Goal: Task Accomplishment & Management: Manage account settings

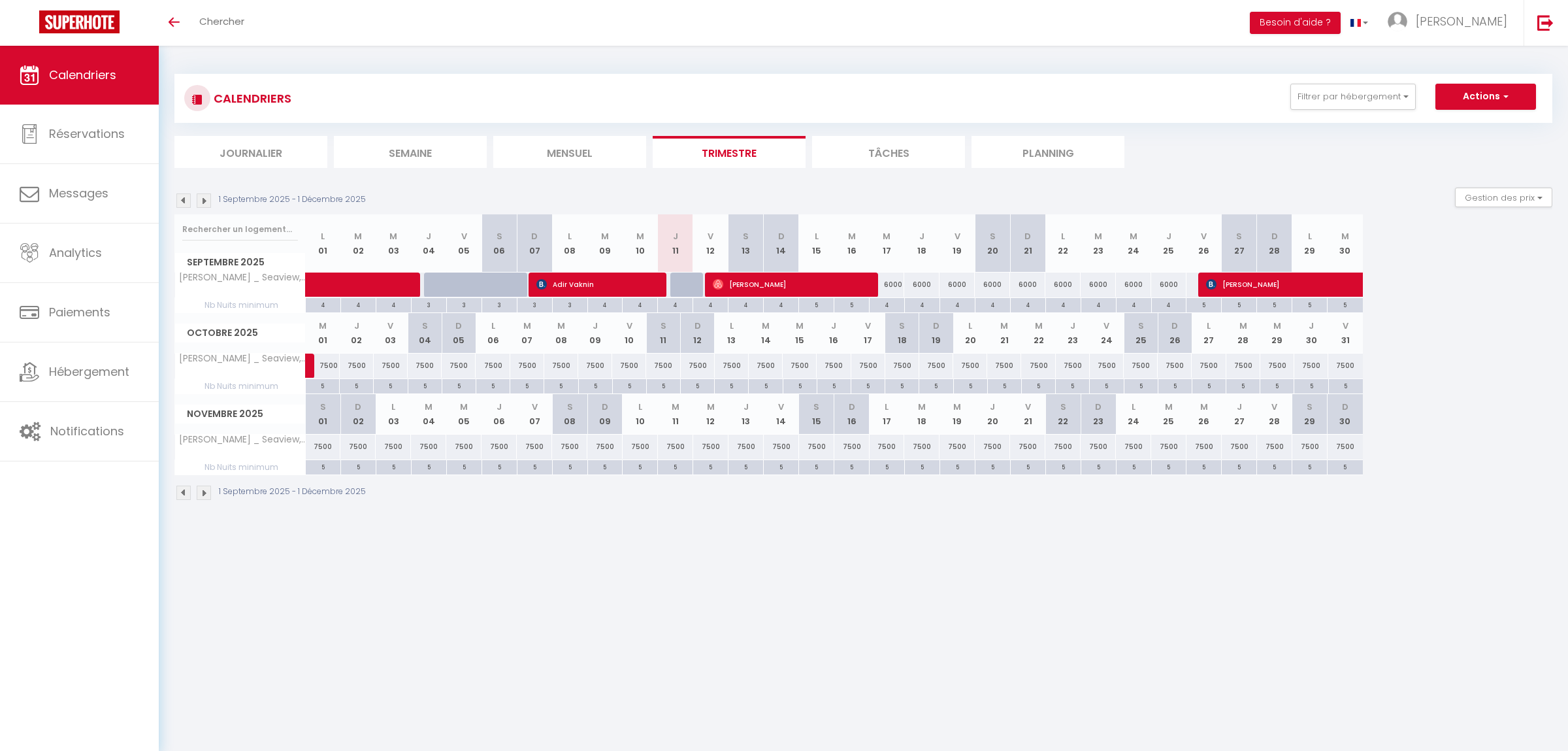
click at [200, 496] on img at bounding box center [204, 492] width 14 height 14
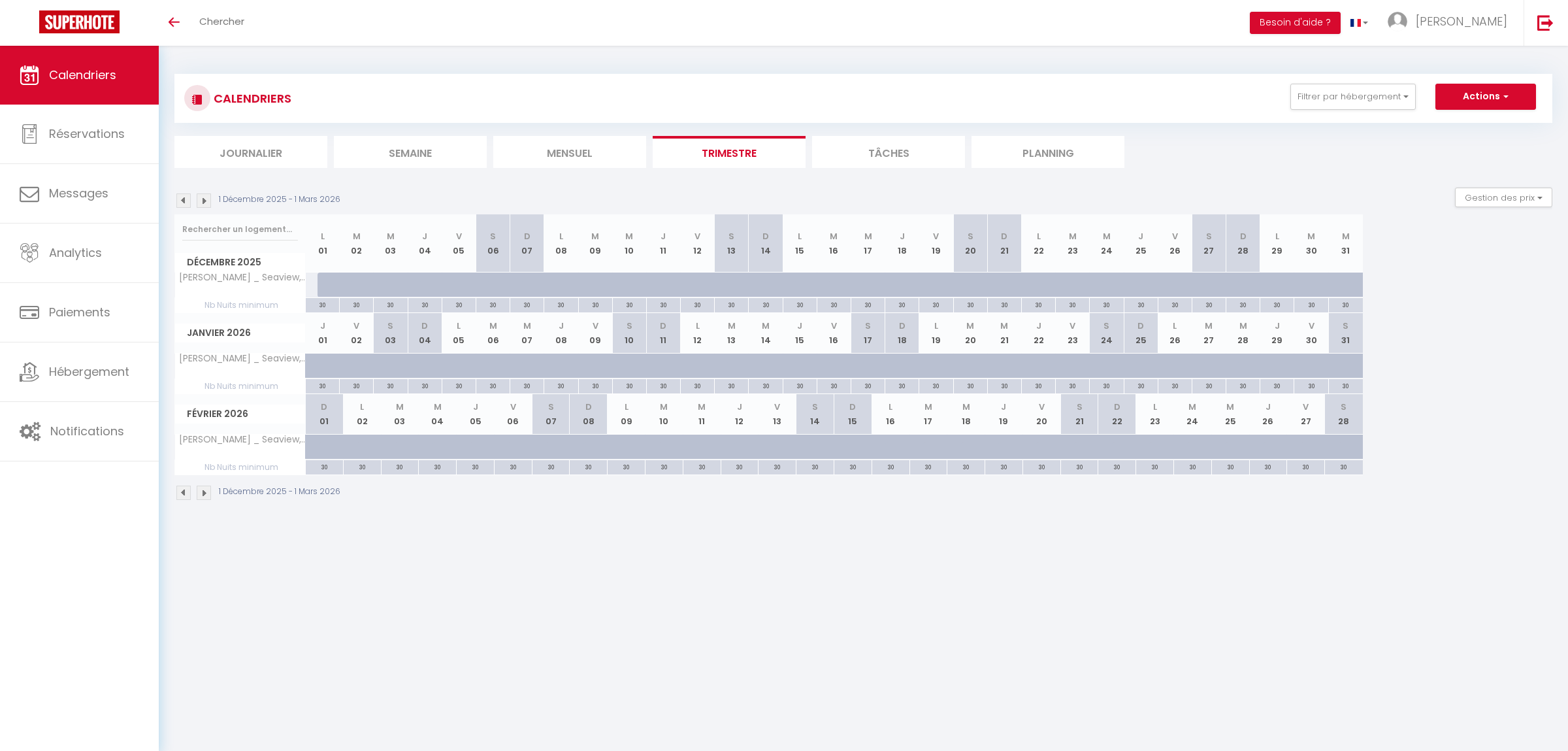
click at [319, 284] on div at bounding box center [334, 285] width 34 height 25
type input "8000"
type input "Lun 01 Décembre 2025"
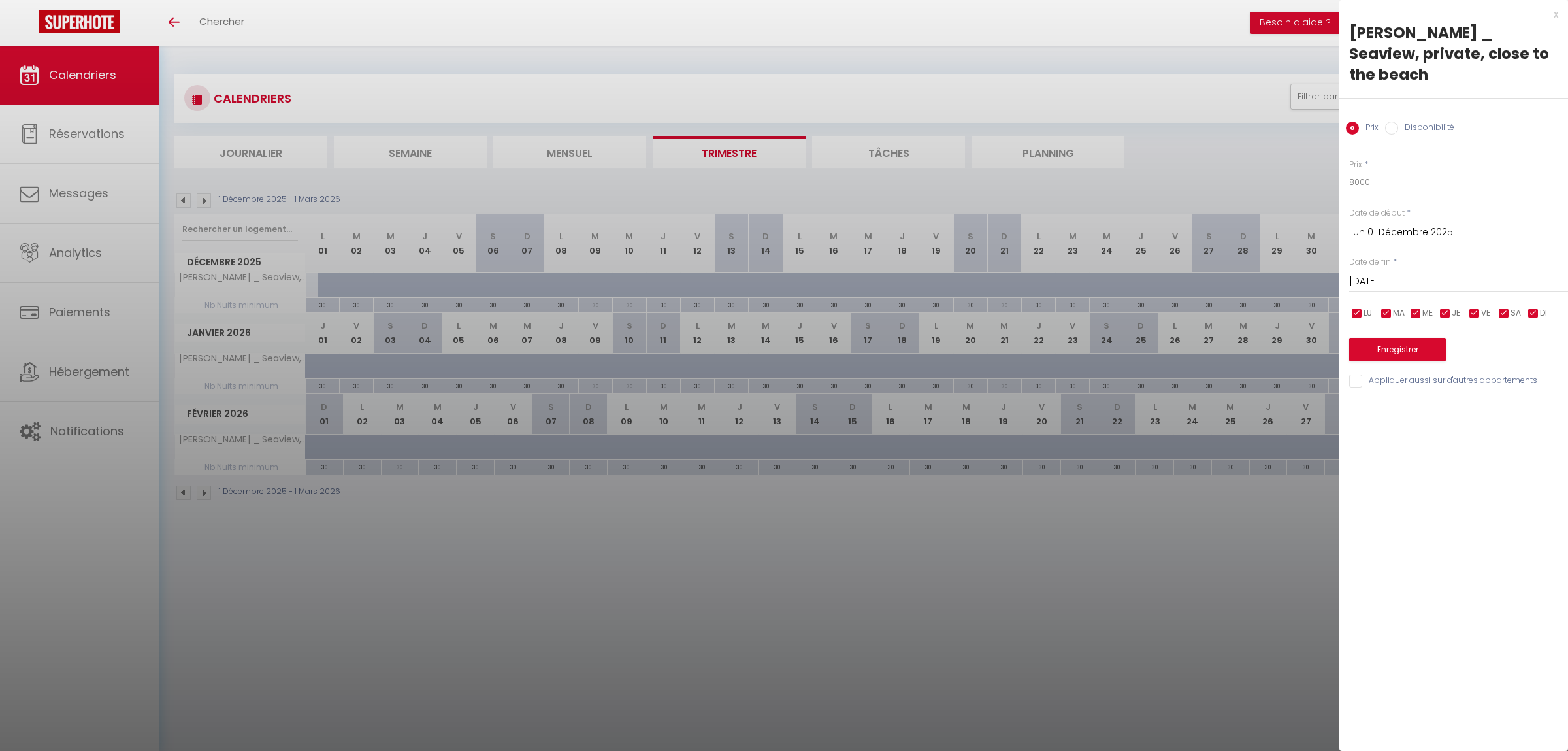
click at [1381, 275] on div "Prix * 8000 Statut * Disponible Indisponible Date de début * [DATE] < [DATE] > …" at bounding box center [1453, 266] width 228 height 247
click at [1379, 273] on input "[DATE]" at bounding box center [1458, 282] width 219 height 17
click at [1528, 395] on span "20" at bounding box center [1531, 408] width 28 height 26
type input "[DATE]"
click at [1390, 338] on button "Enregistrer" at bounding box center [1397, 349] width 97 height 23
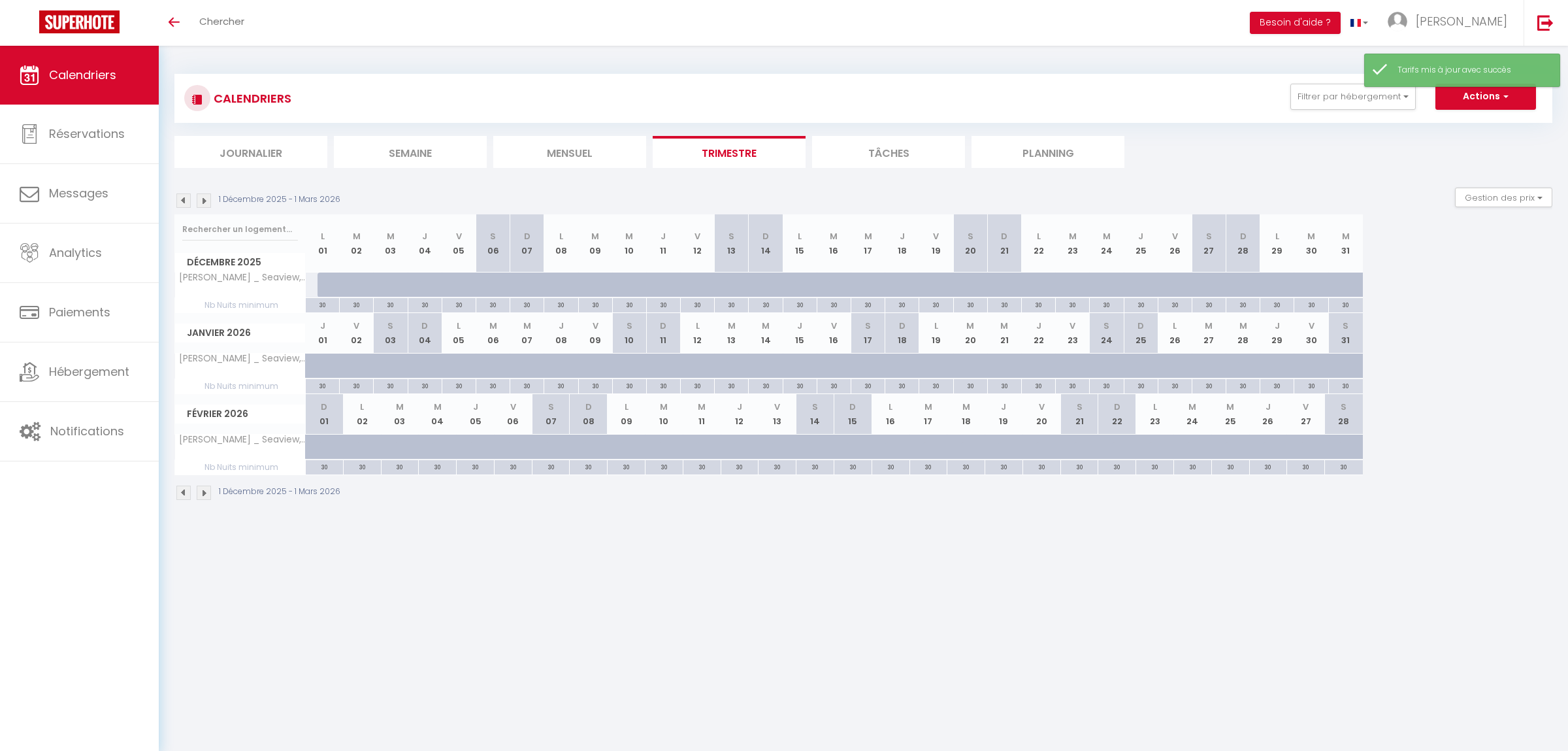
click at [323, 279] on div at bounding box center [334, 285] width 34 height 25
type input "8000"
type input "Lun 01 Décembre 2025"
type input "[DATE]"
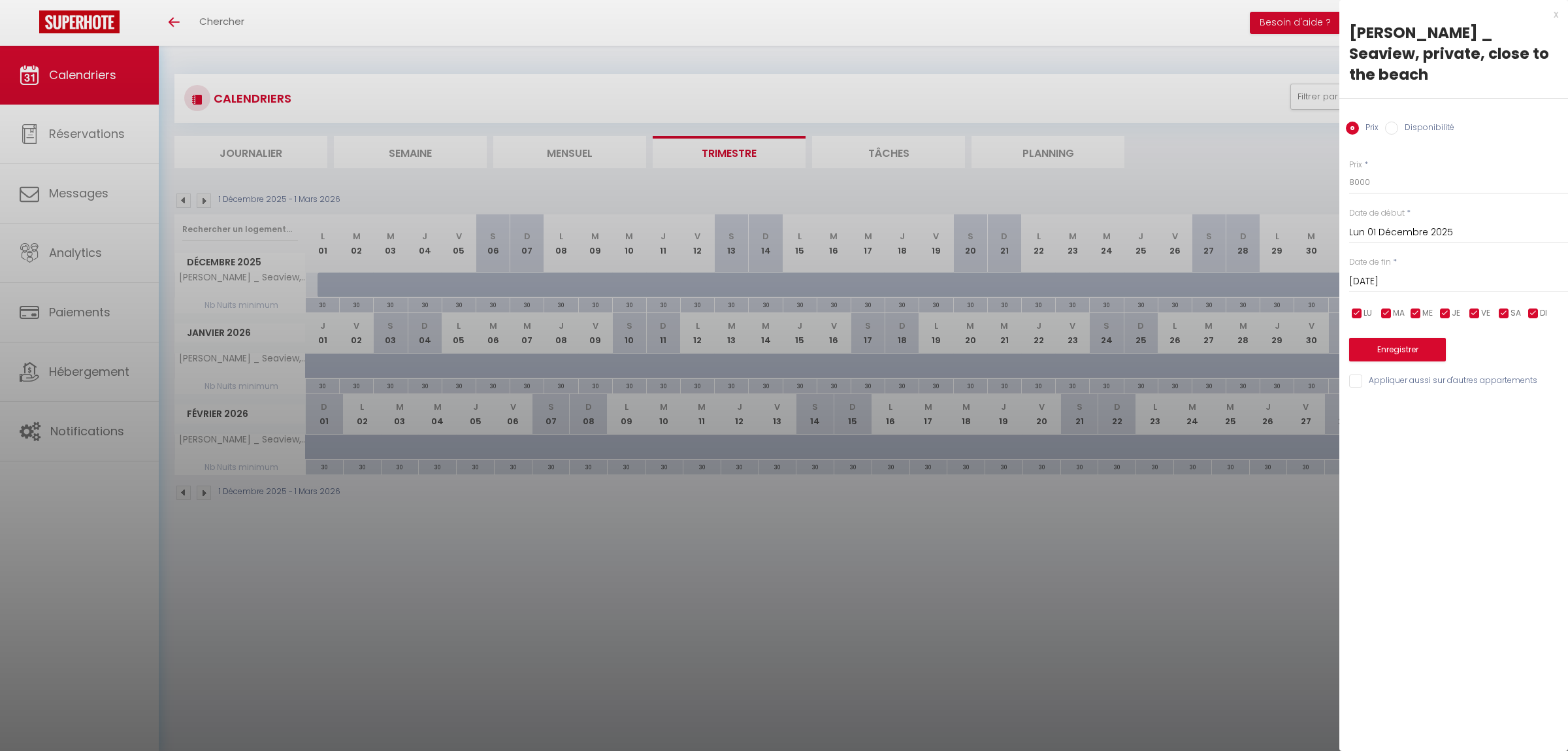
click at [211, 203] on div at bounding box center [784, 375] width 1568 height 751
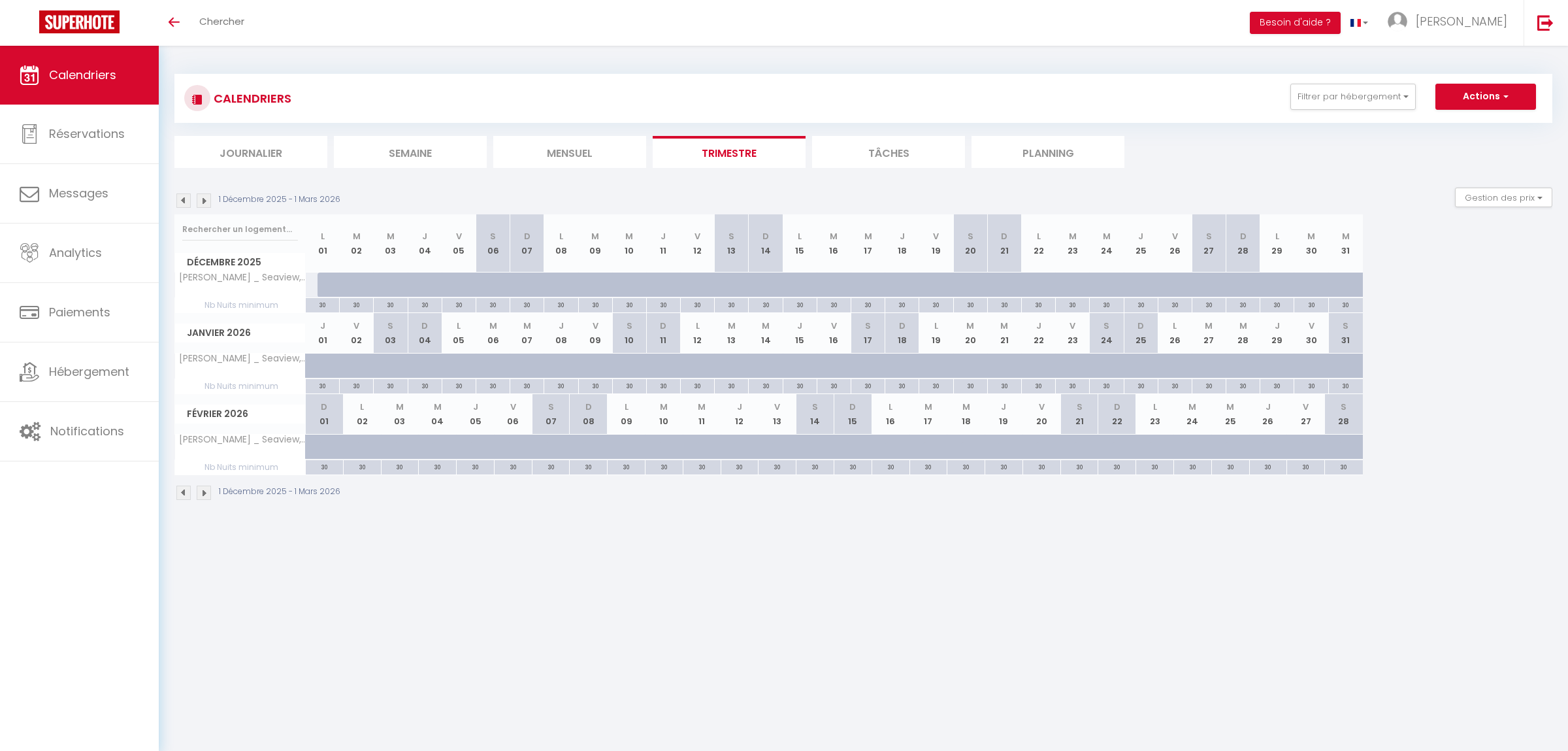
click at [208, 203] on img at bounding box center [204, 200] width 14 height 14
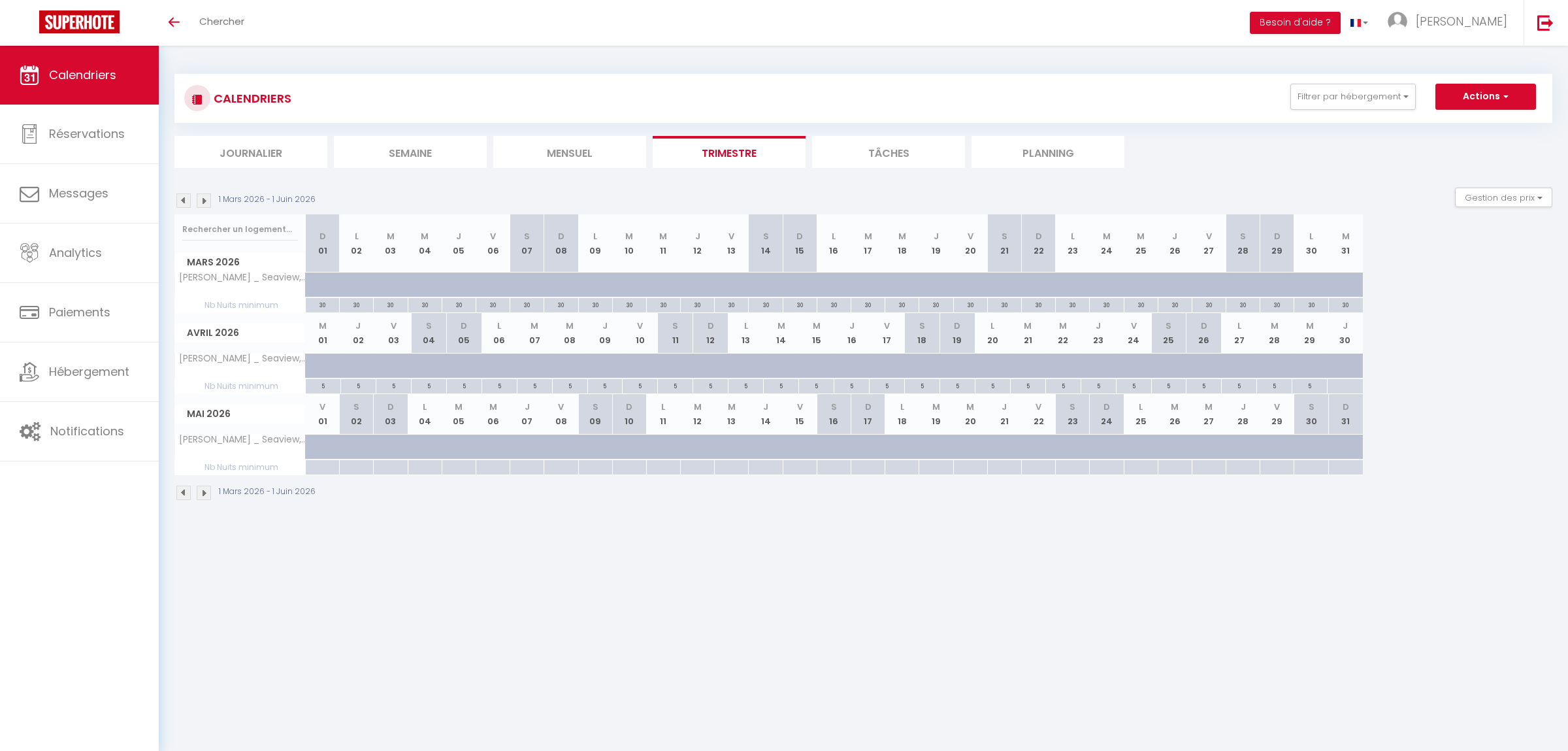
click at [321, 389] on div "5" at bounding box center [323, 385] width 34 height 13
type input "5"
type input "Mer 01 Avril 2026"
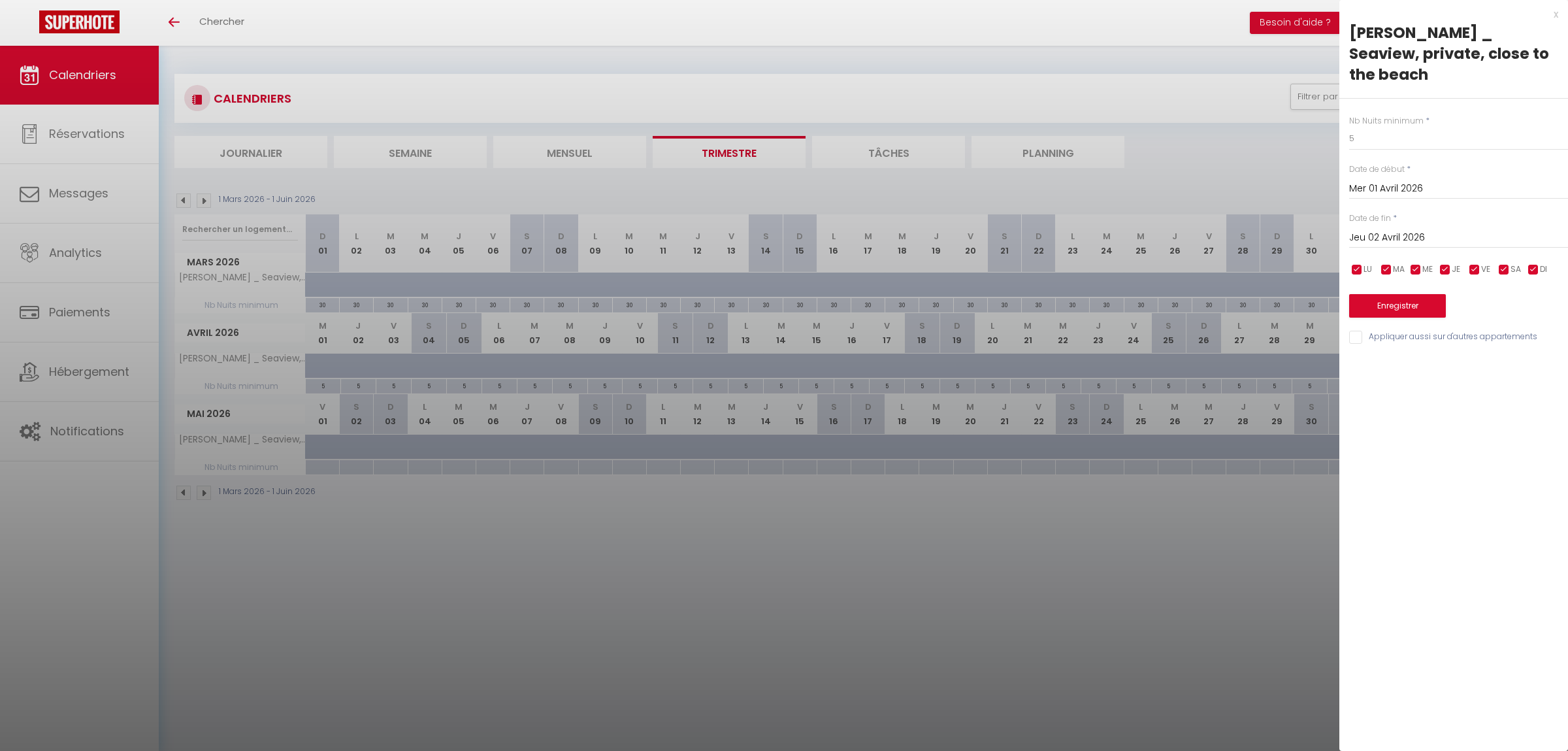
click at [1409, 229] on input "Jeu 02 Avril 2026" at bounding box center [1458, 237] width 219 height 17
click at [1483, 404] on span "30" at bounding box center [1475, 416] width 28 height 26
type input "Jeu 30 Avril 2026"
click at [1397, 127] on input "5" at bounding box center [1458, 138] width 219 height 23
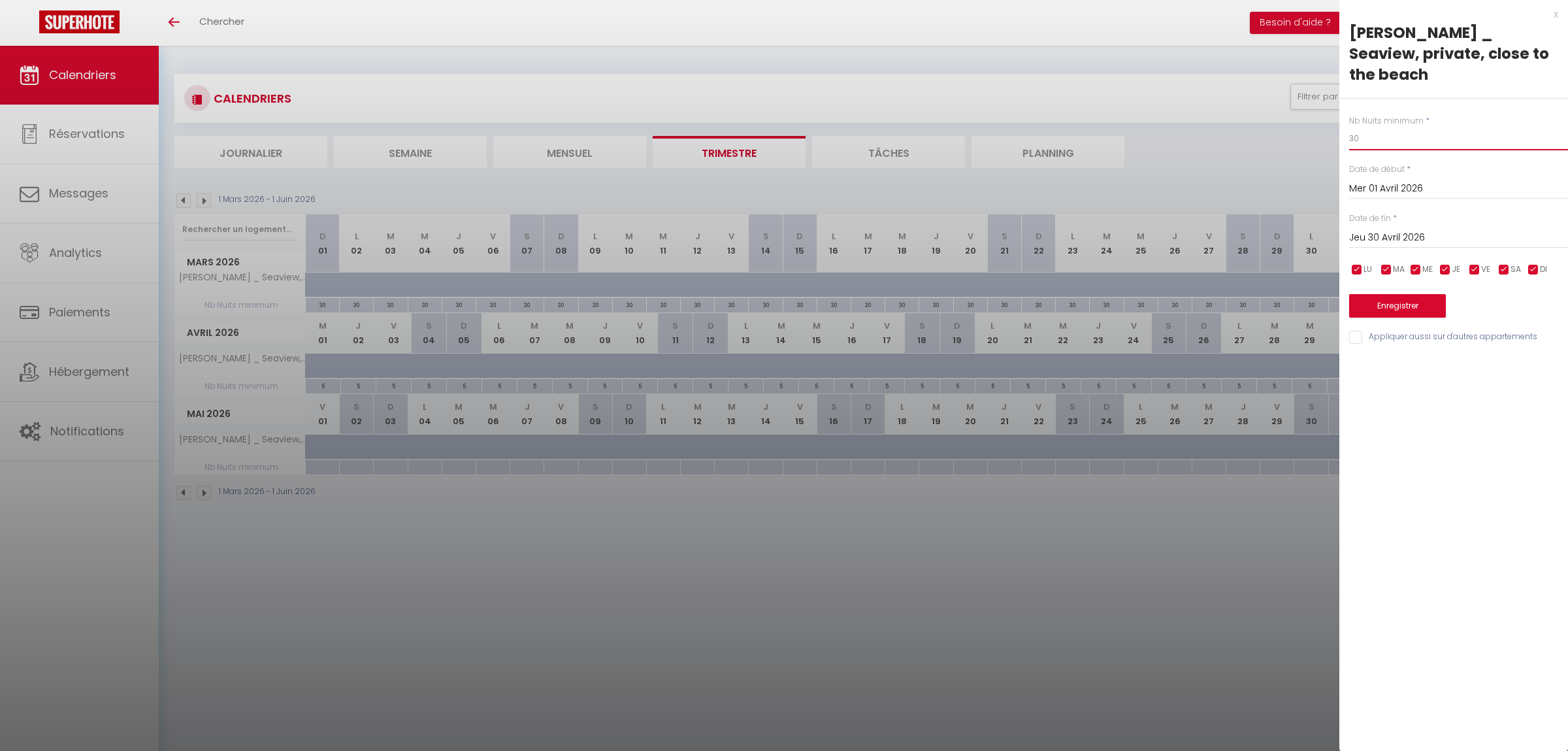
type input "30"
click at [1395, 229] on input "Jeu 30 Avril 2026" at bounding box center [1458, 237] width 219 height 17
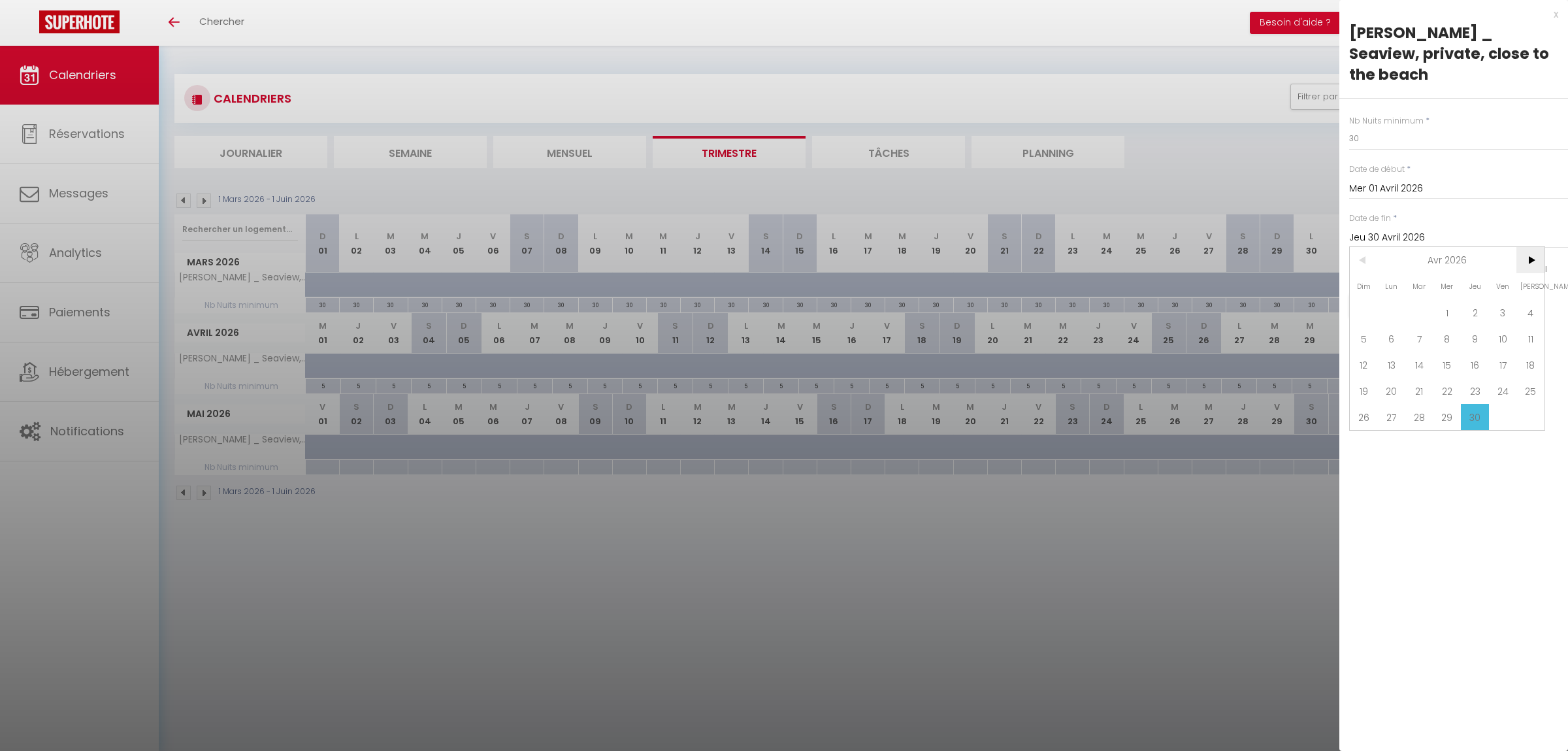
click at [1536, 247] on span ">" at bounding box center [1531, 260] width 28 height 26
click at [1493, 300] on span "1" at bounding box center [1503, 312] width 28 height 26
type input "Ven 01 Mai 2026"
click at [1415, 294] on button "Enregistrer" at bounding box center [1397, 305] width 97 height 23
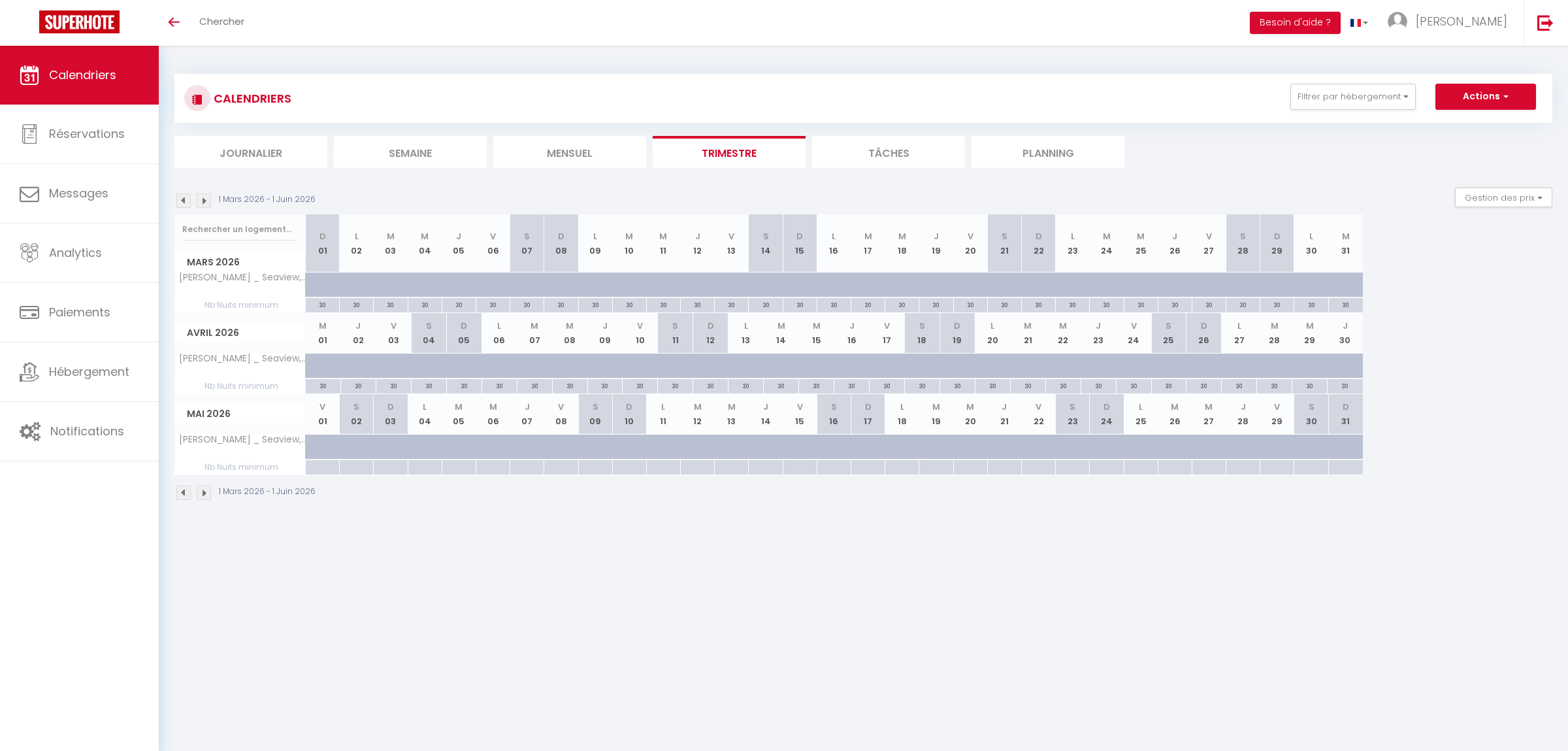
click at [189, 201] on img at bounding box center [183, 200] width 14 height 14
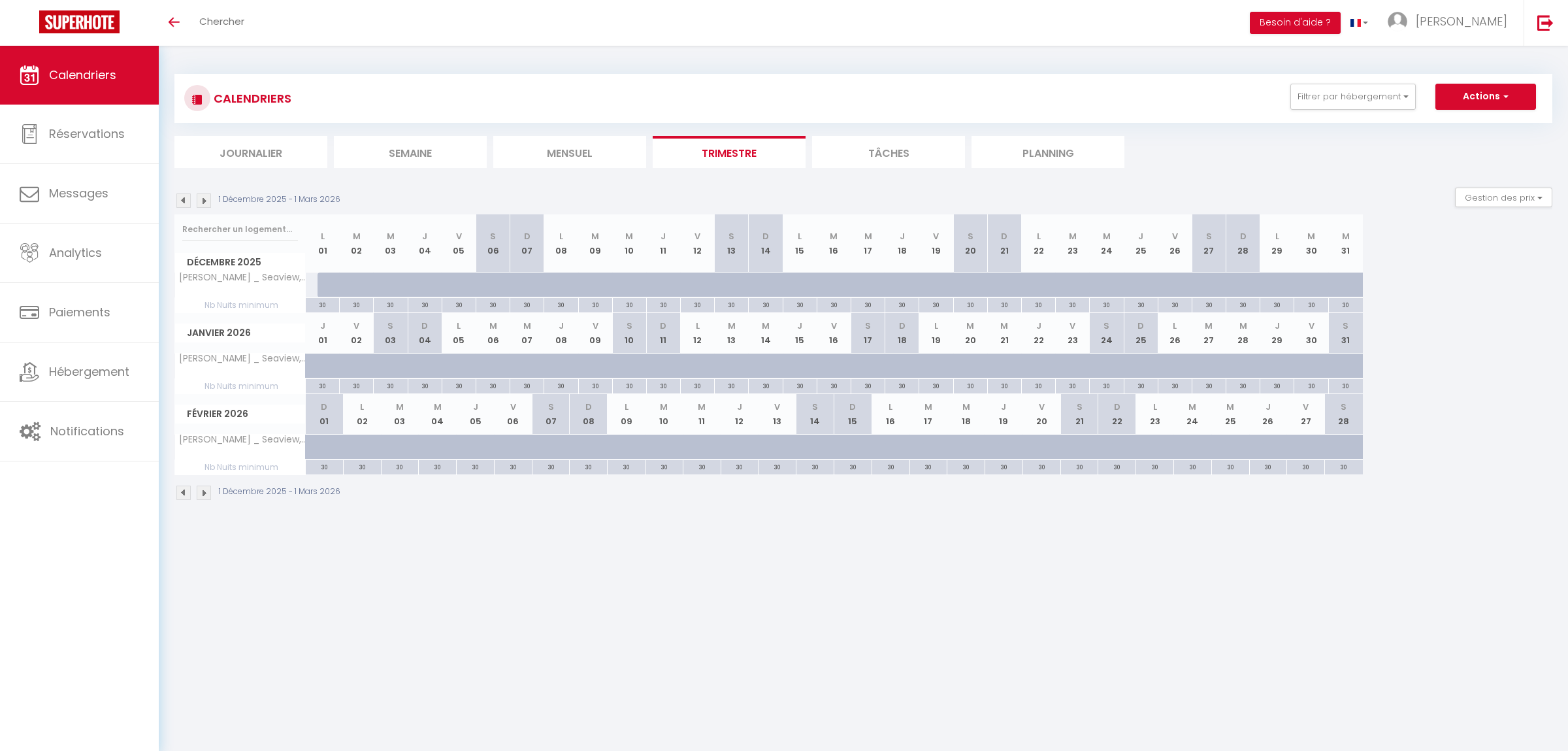
click at [183, 199] on img at bounding box center [183, 200] width 14 height 14
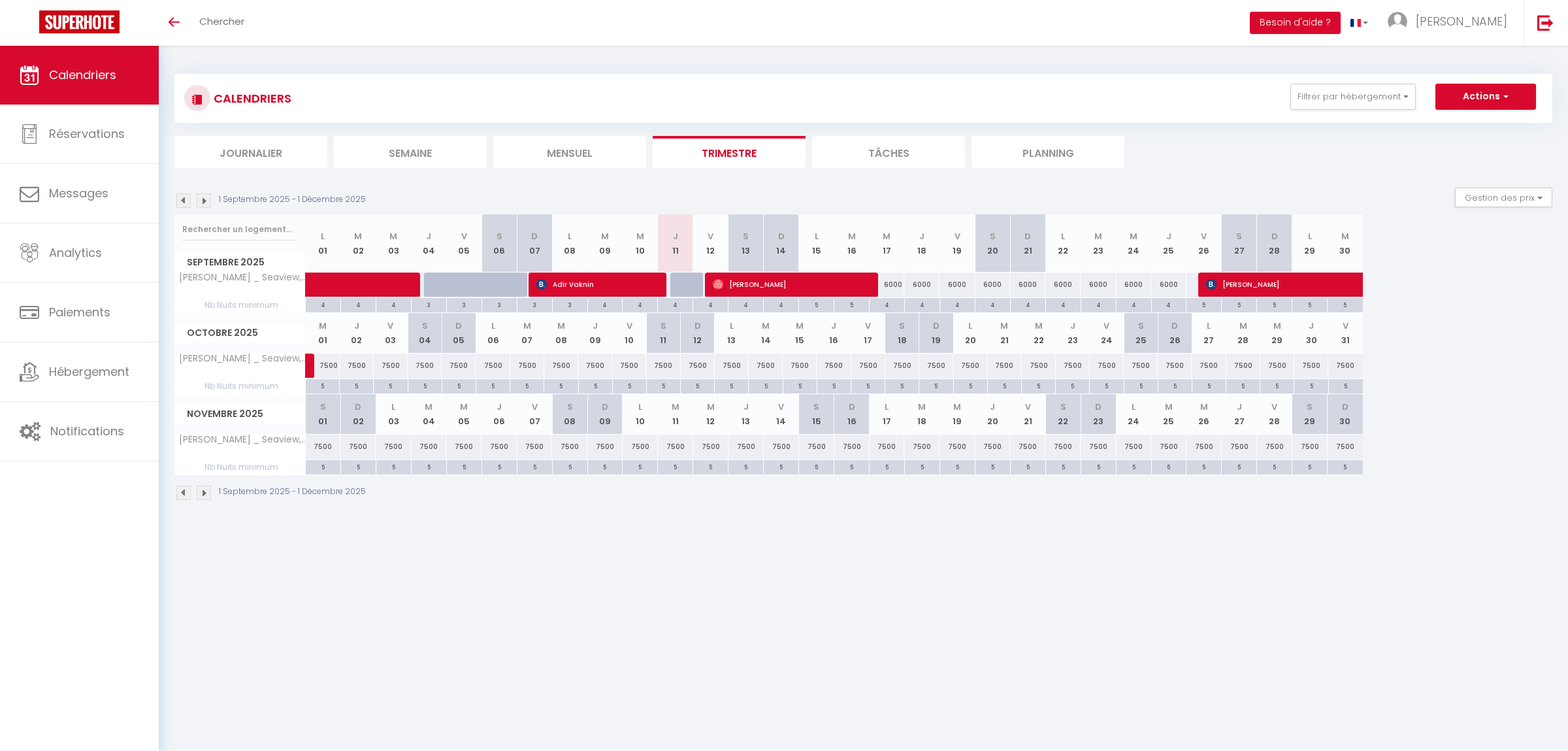
click at [208, 490] on img at bounding box center [204, 492] width 14 height 14
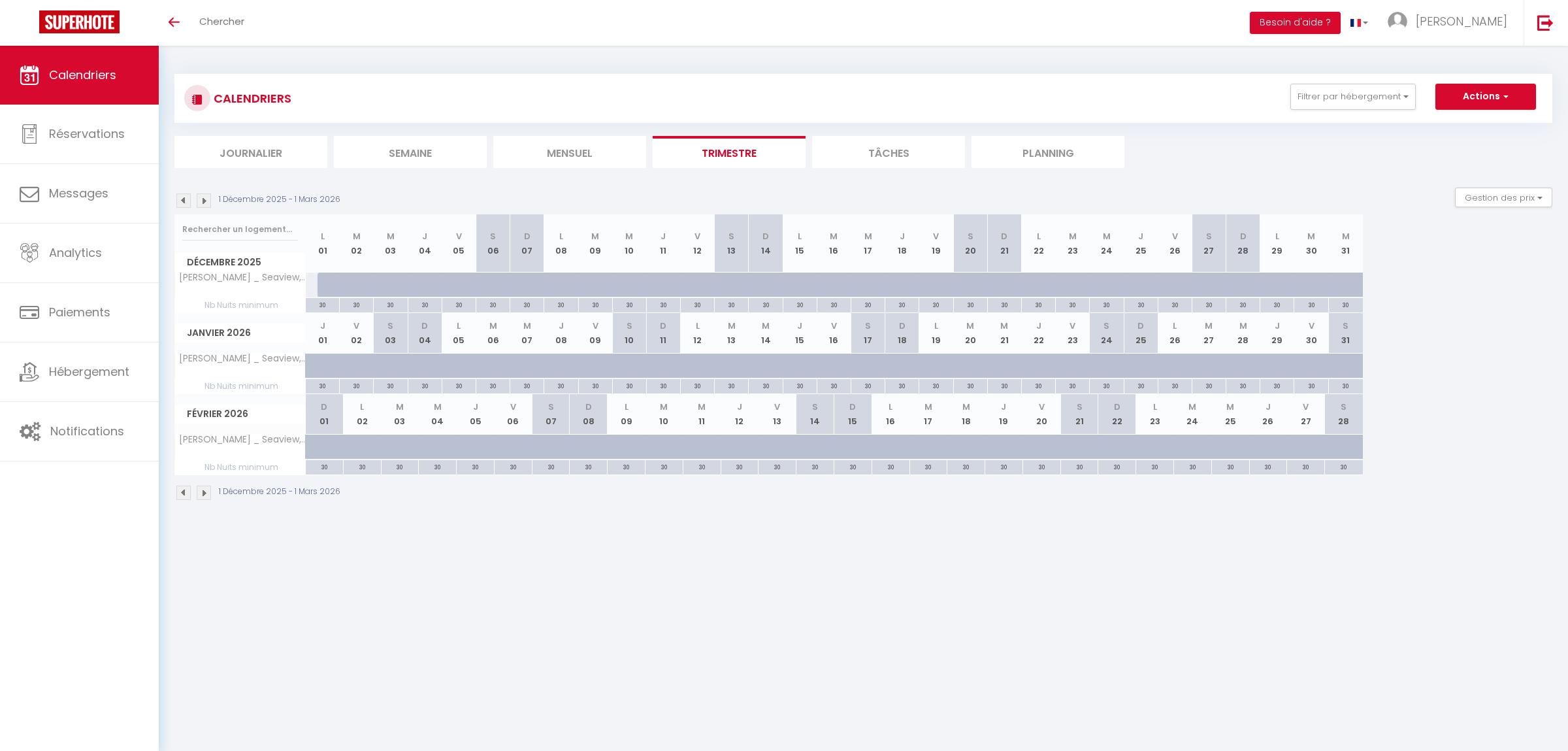
click at [323, 285] on div at bounding box center [334, 285] width 34 height 25
type input "8000"
type input "Lun 01 Décembre 2025"
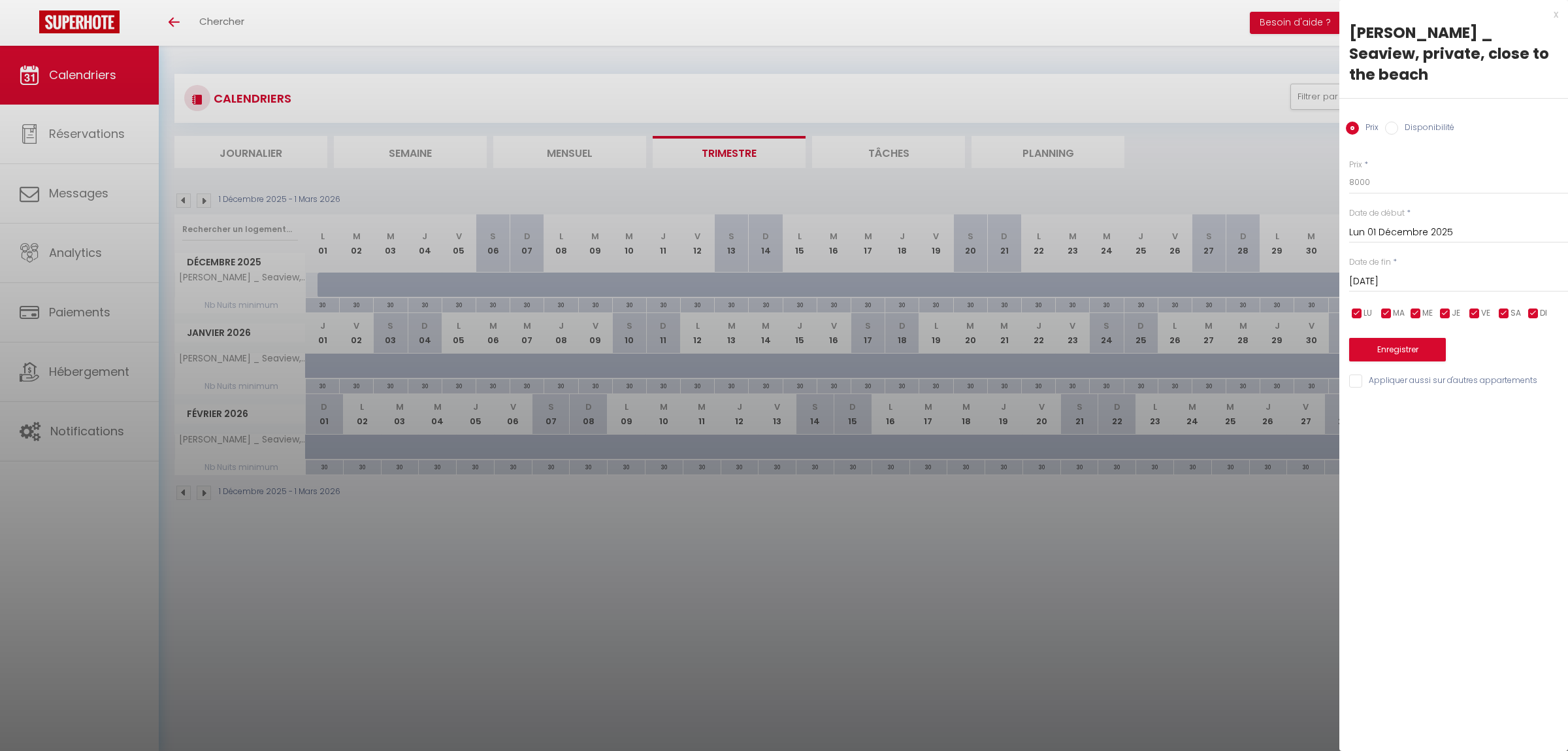
click at [1349, 273] on input "[DATE]" at bounding box center [1458, 282] width 219 height 17
click at [1528, 294] on span ">" at bounding box center [1531, 303] width 28 height 26
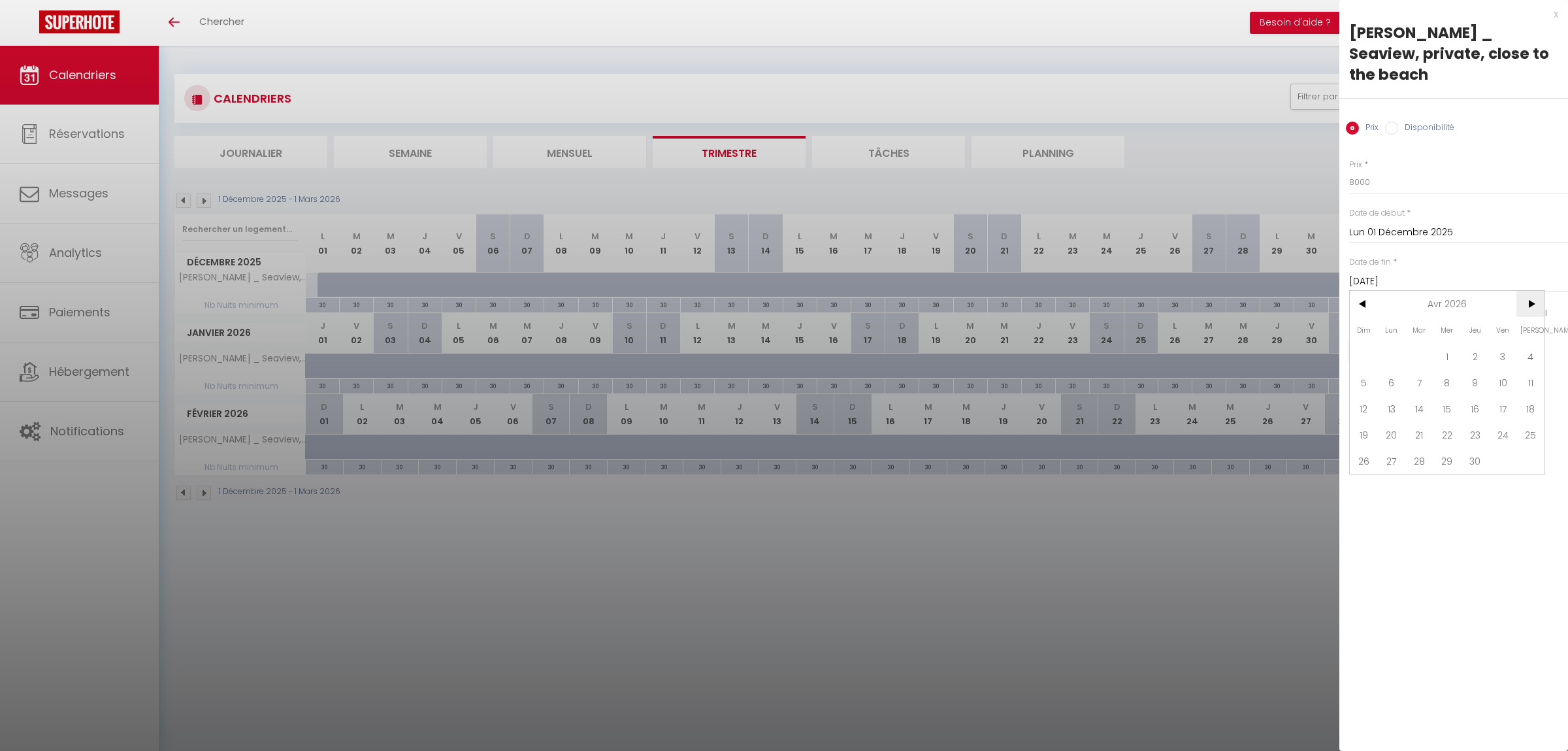
click at [1535, 291] on span ">" at bounding box center [1531, 303] width 28 height 26
click at [1495, 343] on span "1" at bounding box center [1503, 356] width 28 height 26
type input "Ven 01 Mai 2026"
click at [1415, 121] on label "Disponibilité" at bounding box center [1426, 128] width 56 height 14
click at [1398, 121] on input "Disponibilité" at bounding box center [1391, 127] width 13 height 13
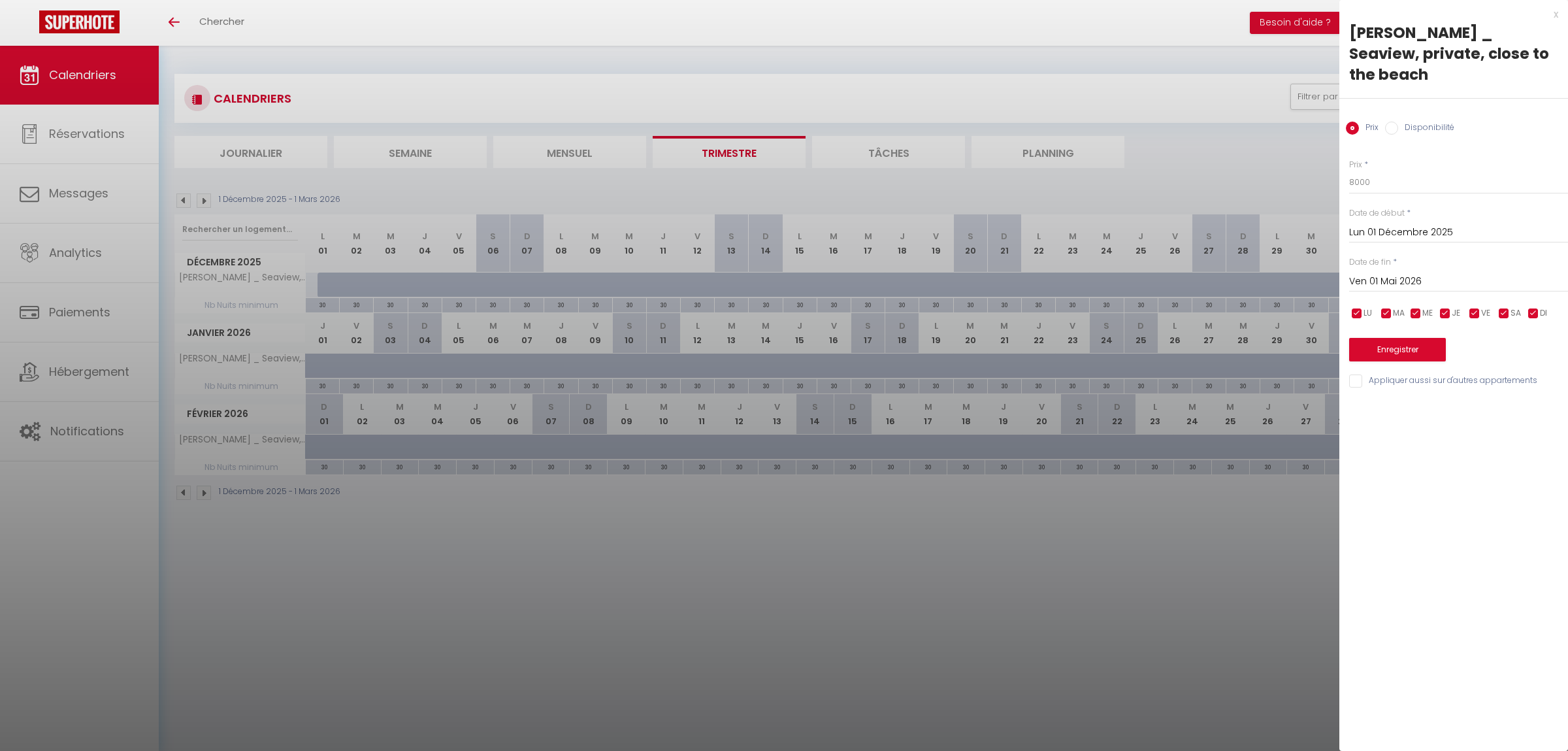
radio input "true"
radio input "false"
click at [1405, 339] on button "Enregistrer" at bounding box center [1397, 350] width 97 height 23
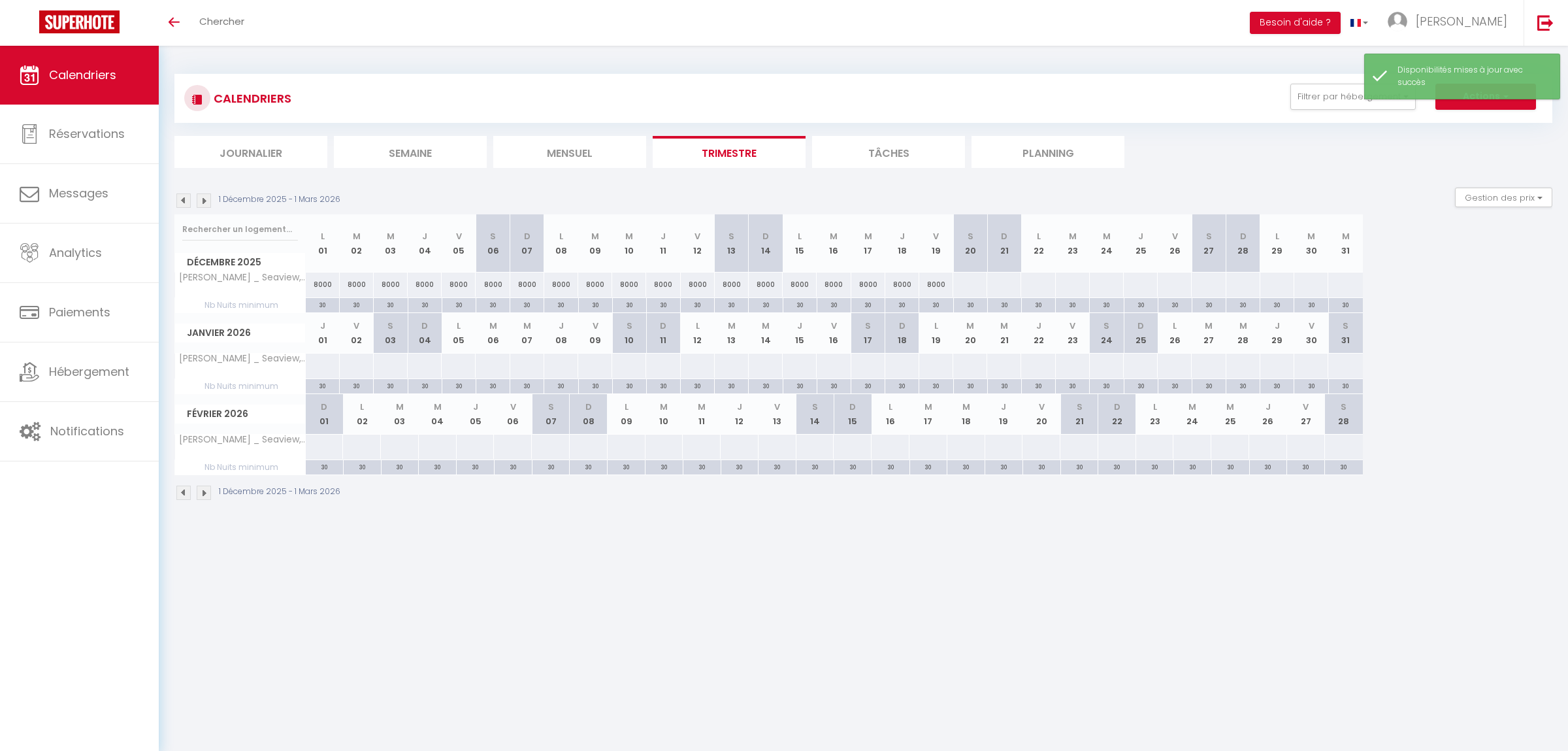
click at [972, 283] on div at bounding box center [970, 285] width 34 height 24
select select "1"
type input "[DATE]"
type input "Dim 21 Décembre 2025"
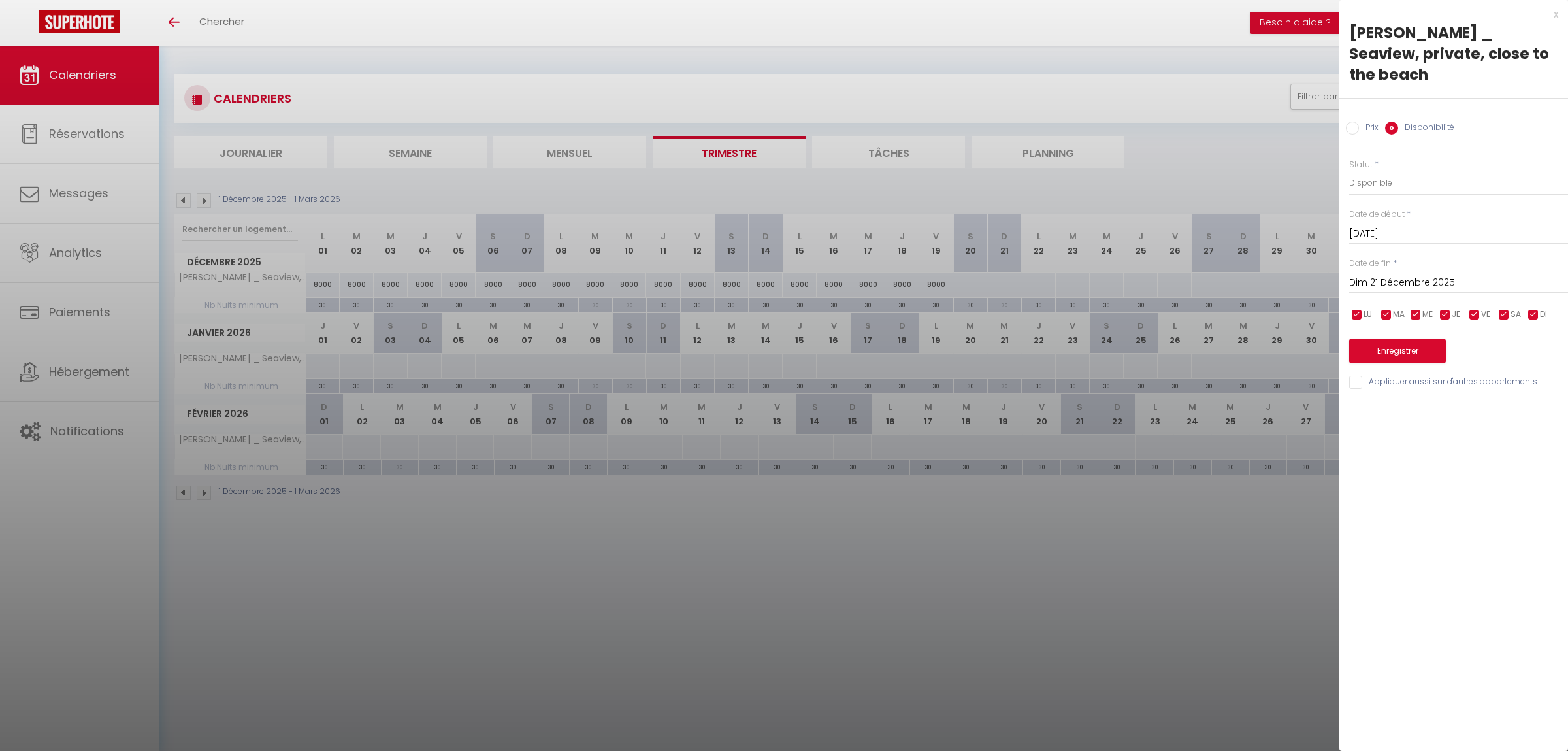
click at [1355, 121] on input "Prix" at bounding box center [1352, 127] width 13 height 13
radio input "true"
radio input "false"
click at [1377, 172] on input "Prix" at bounding box center [1458, 182] width 219 height 23
type input "11000"
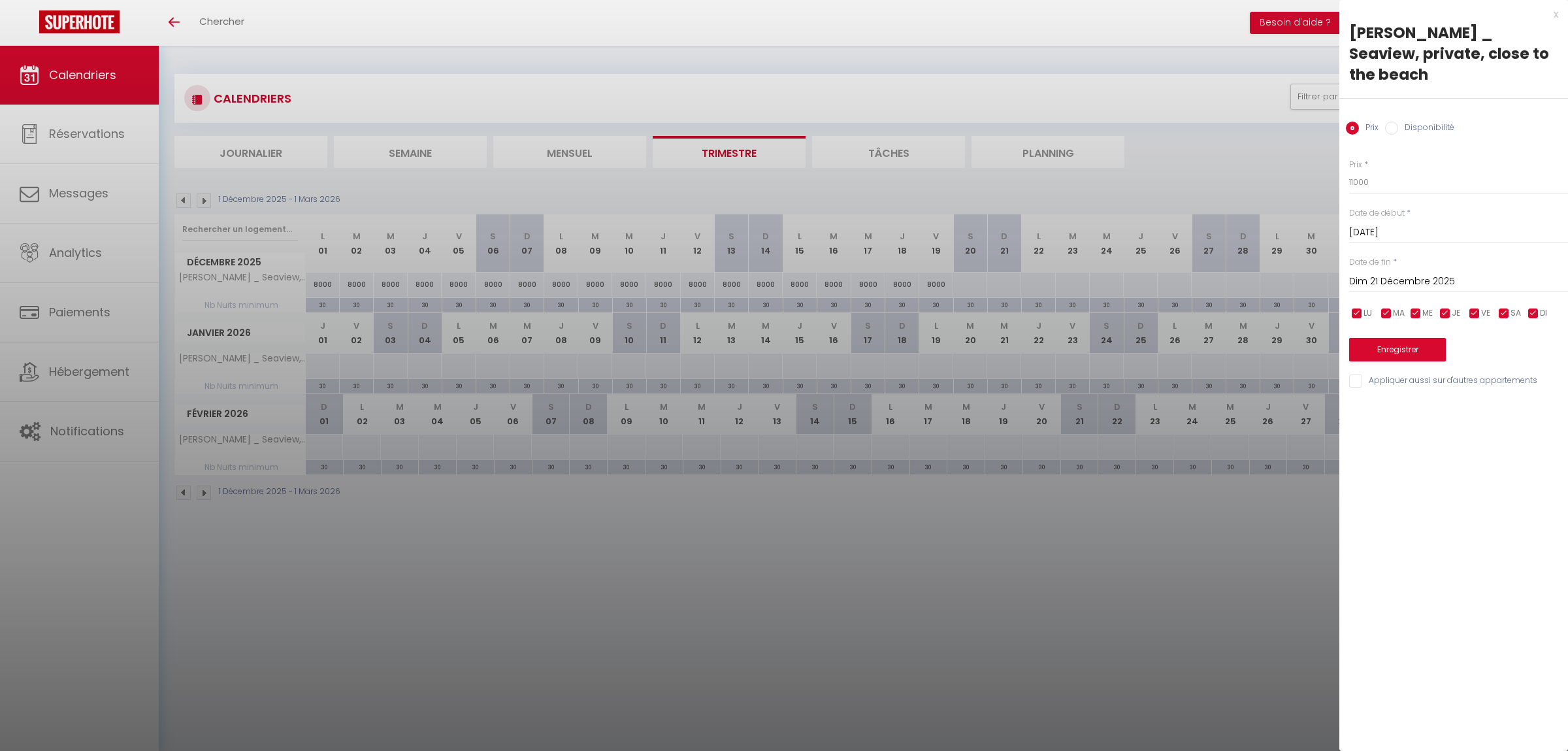
click at [1426, 273] on input "Dim 21 Décembre 2025" at bounding box center [1458, 282] width 219 height 17
click at [1531, 291] on span ">" at bounding box center [1531, 303] width 28 height 26
click at [1475, 395] on span "15" at bounding box center [1475, 408] width 28 height 26
type input "Jeu 15 Janvier 2026"
click at [1385, 338] on button "Enregistrer" at bounding box center [1397, 349] width 97 height 23
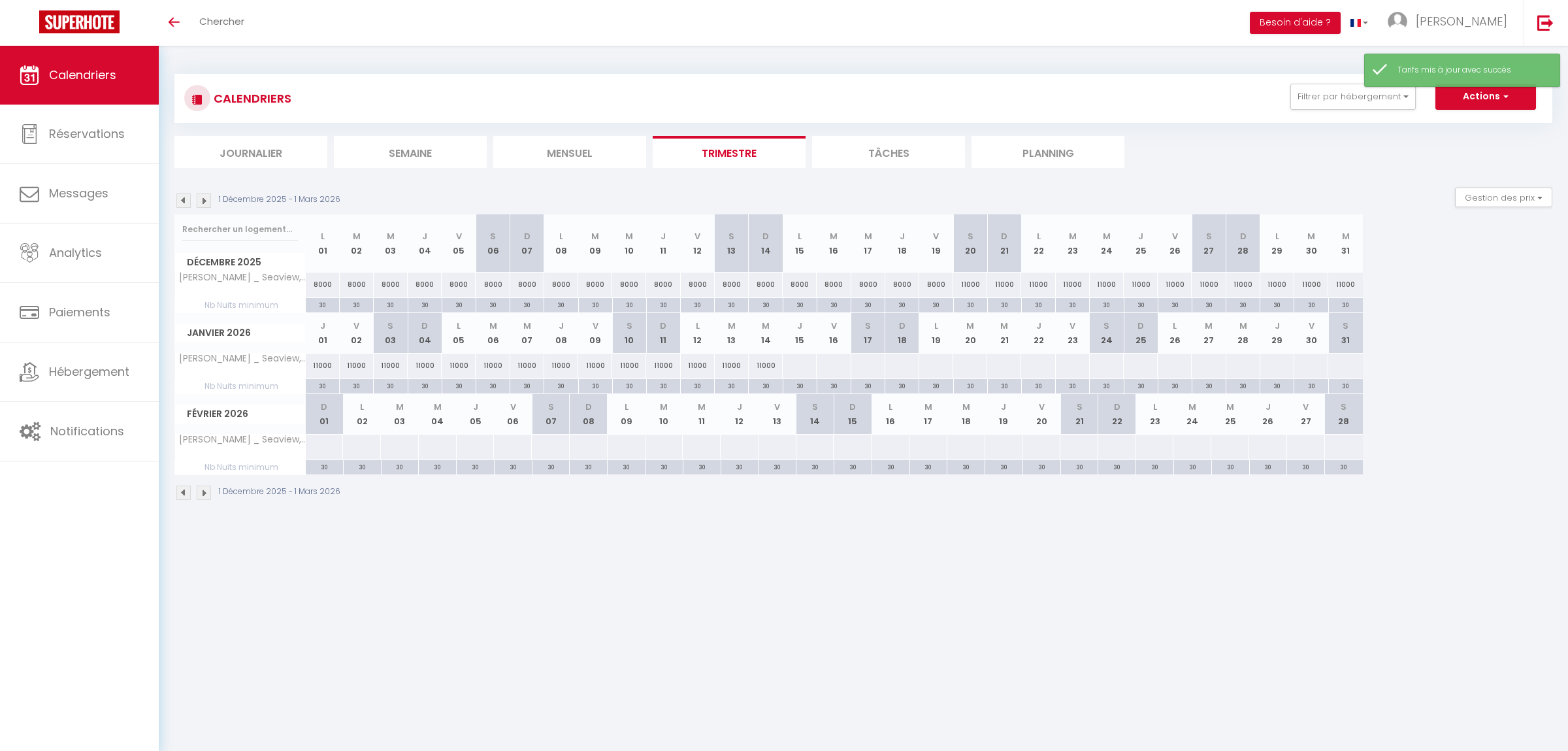
click at [805, 369] on div at bounding box center [799, 365] width 34 height 24
type input "Jeu 15 Janvier 2026"
type input "Ven 16 Janvier 2026"
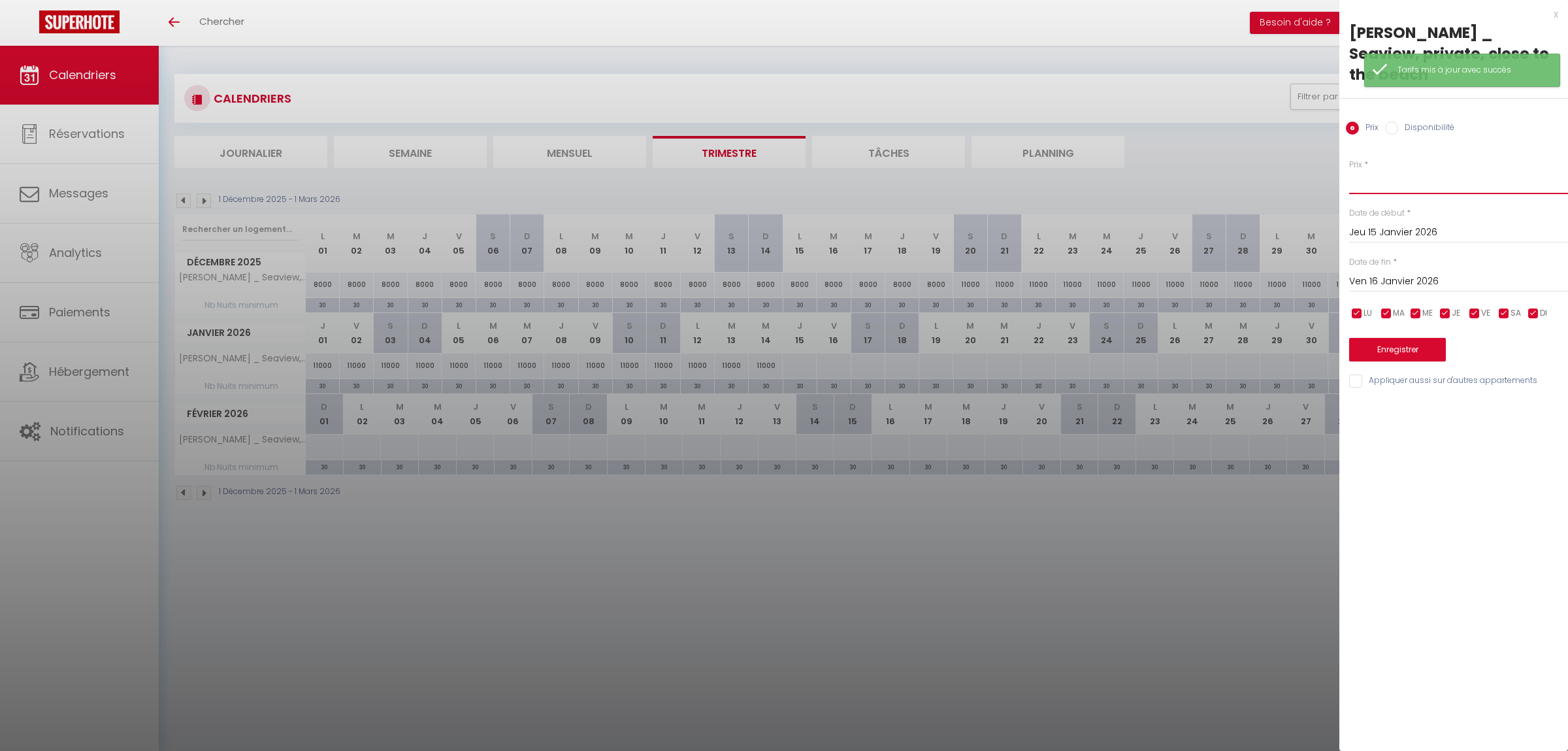
click at [1372, 171] on input "Prix" at bounding box center [1458, 182] width 219 height 23
type input "9000"
click at [1385, 273] on input "Ven 16 Janvier 2026" at bounding box center [1458, 282] width 219 height 17
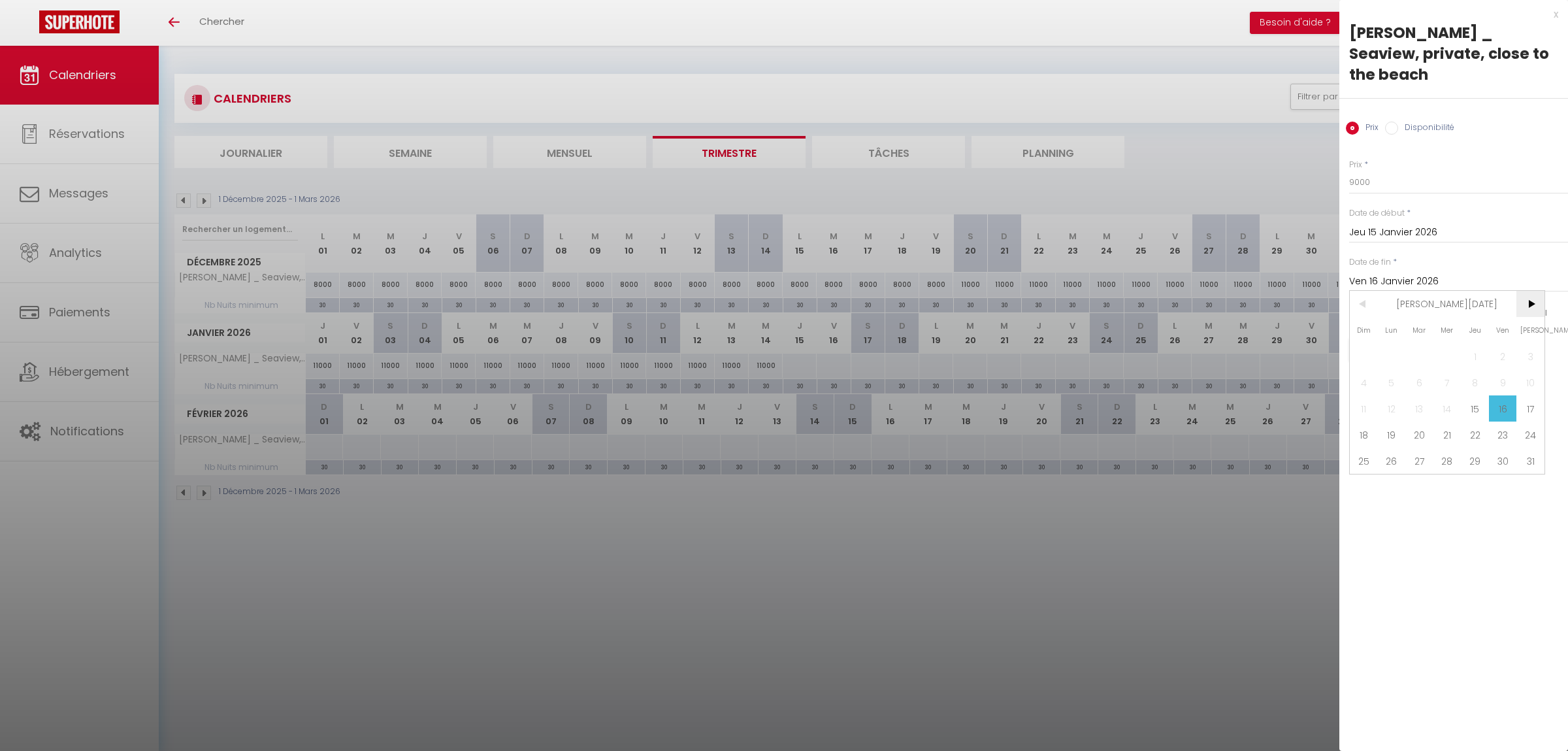
click at [1538, 291] on span ">" at bounding box center [1531, 303] width 28 height 26
click at [1504, 343] on span "1" at bounding box center [1503, 356] width 28 height 26
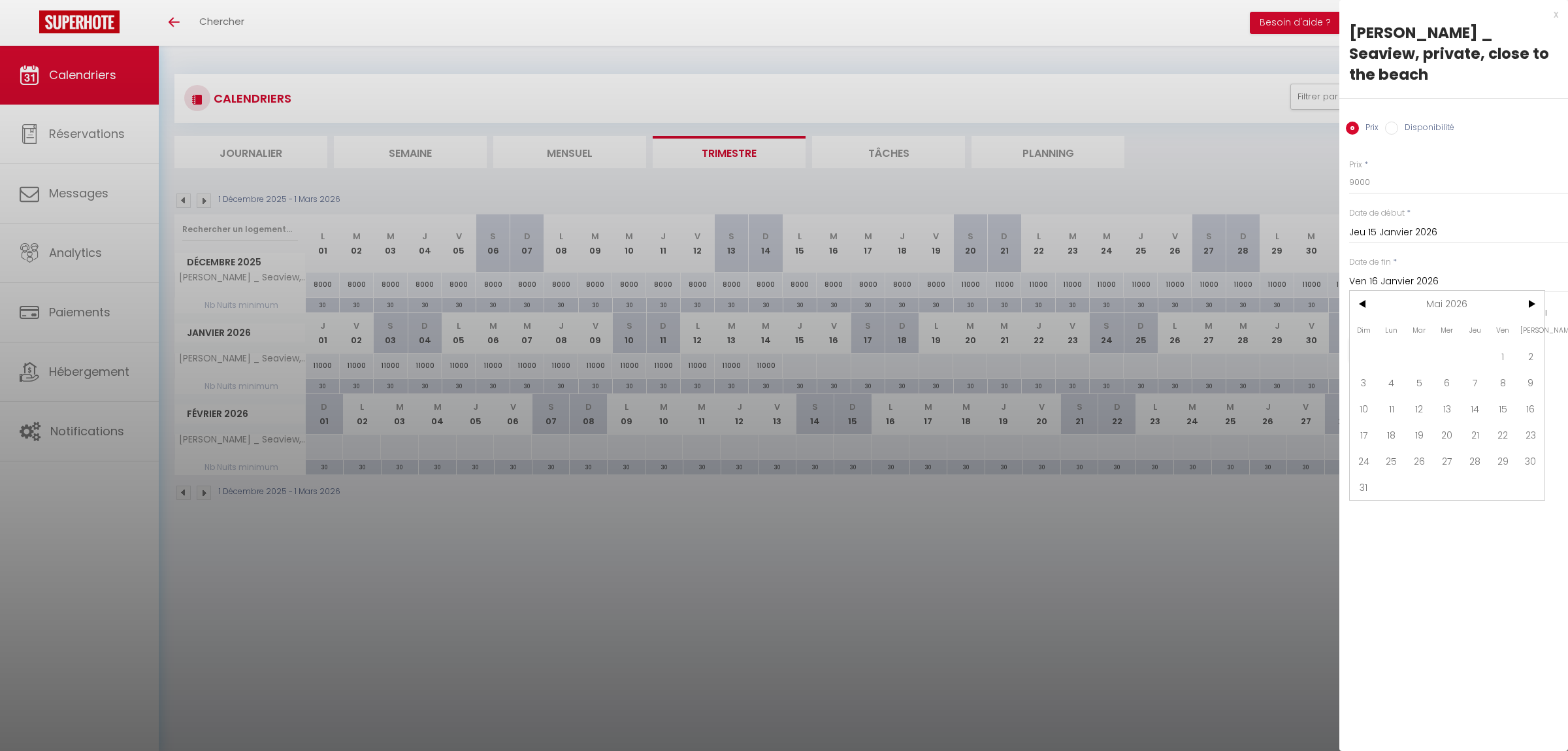
type input "Ven 01 Mai 2026"
click at [1411, 338] on button "Enregistrer" at bounding box center [1397, 349] width 97 height 23
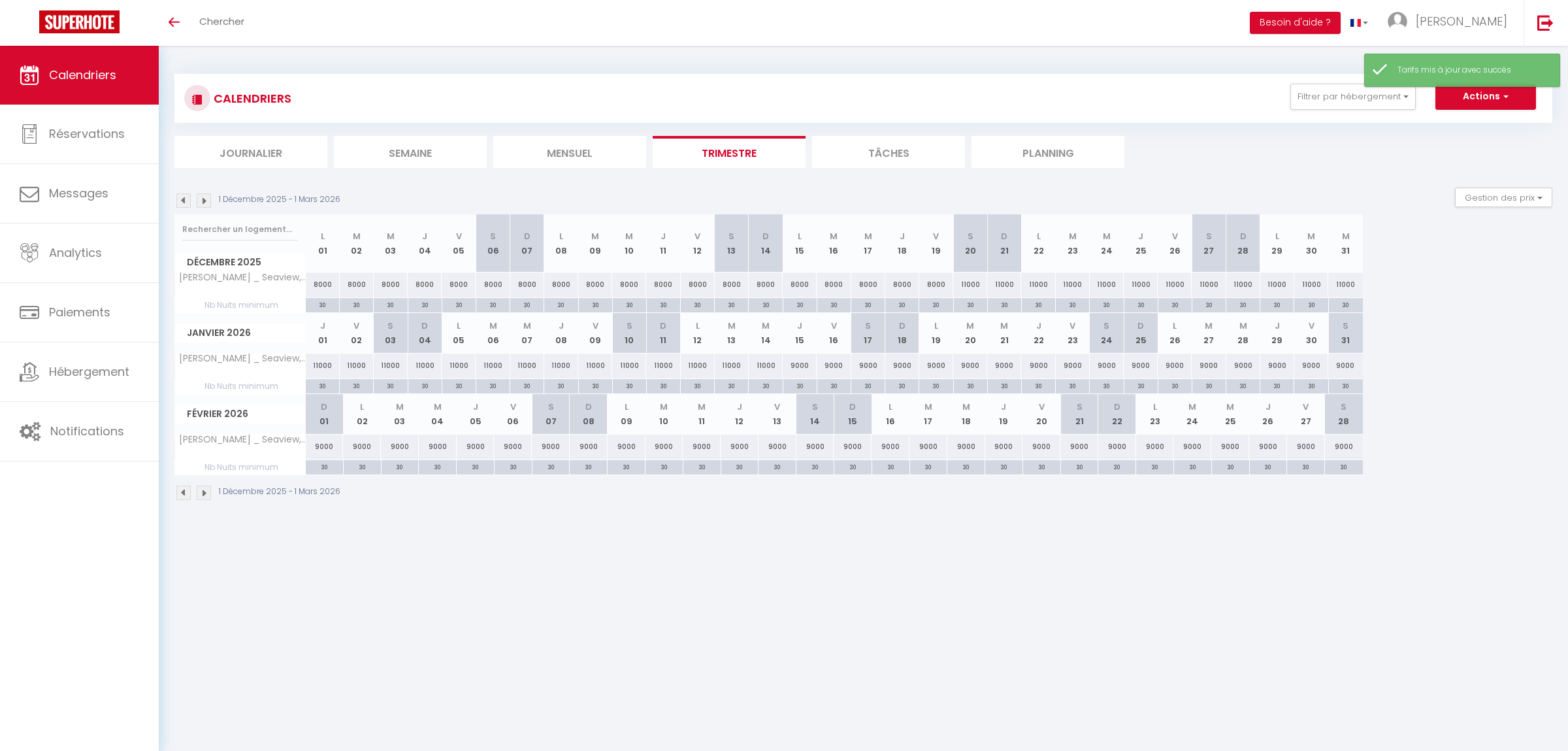
click at [317, 305] on div "30" at bounding box center [322, 304] width 34 height 13
type input "30"
type input "Lun 01 Décembre 2025"
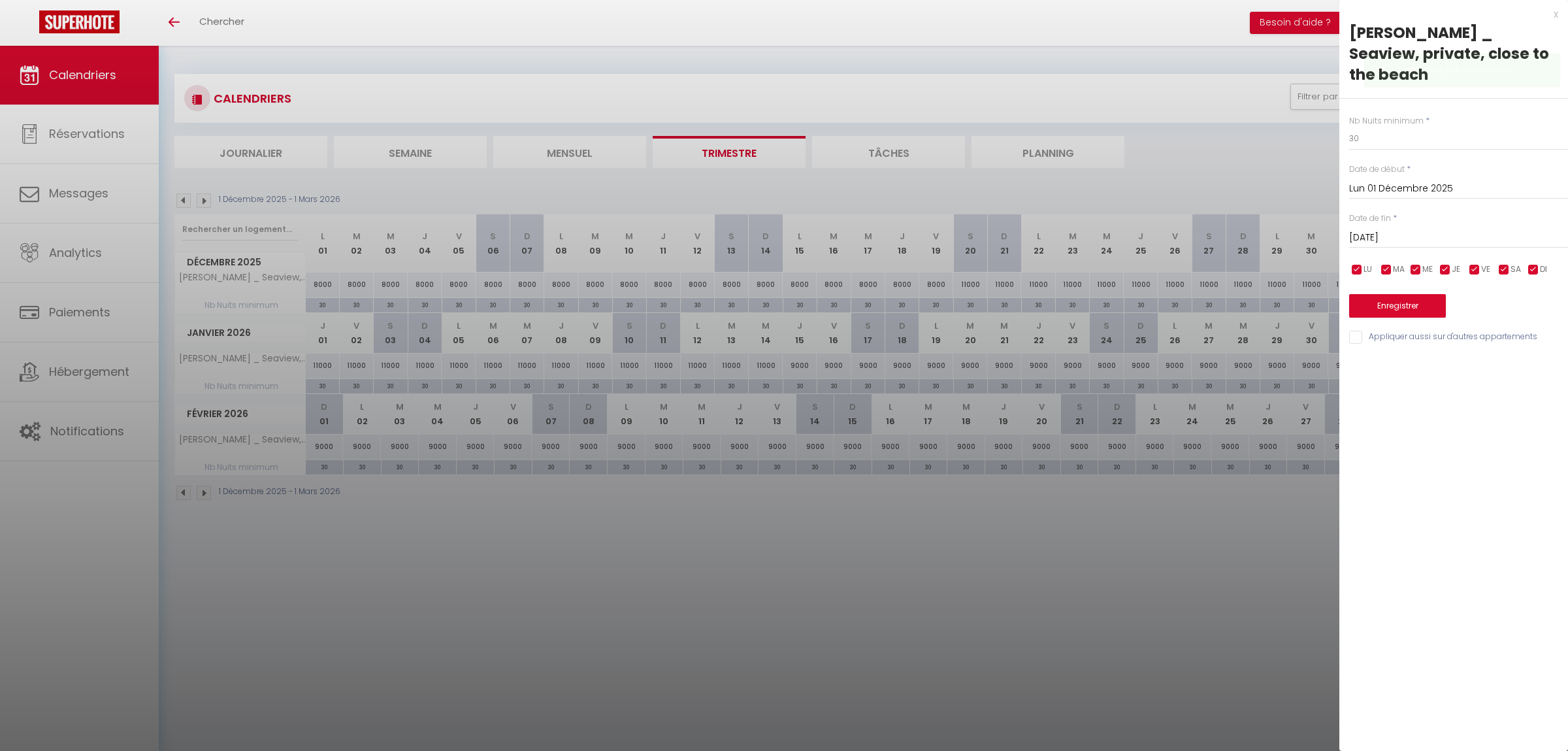
click at [1415, 229] on input "[DATE]" at bounding box center [1458, 237] width 219 height 17
click at [1531, 352] on span "20" at bounding box center [1531, 365] width 28 height 26
type input "[DATE]"
click at [1375, 127] on input "30" at bounding box center [1458, 138] width 219 height 23
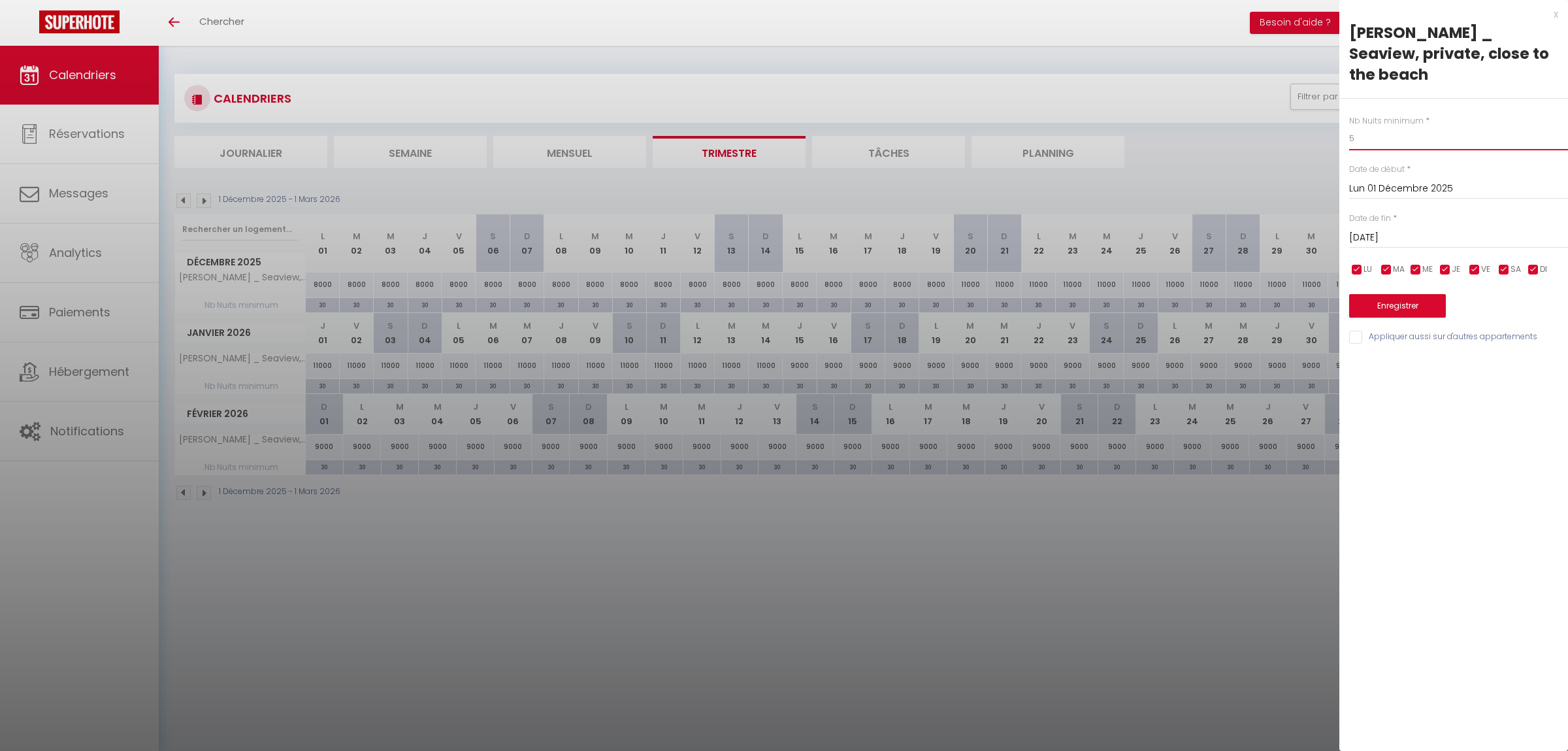
type input "5"
click at [1400, 294] on button "Enregistrer" at bounding box center [1397, 305] width 97 height 23
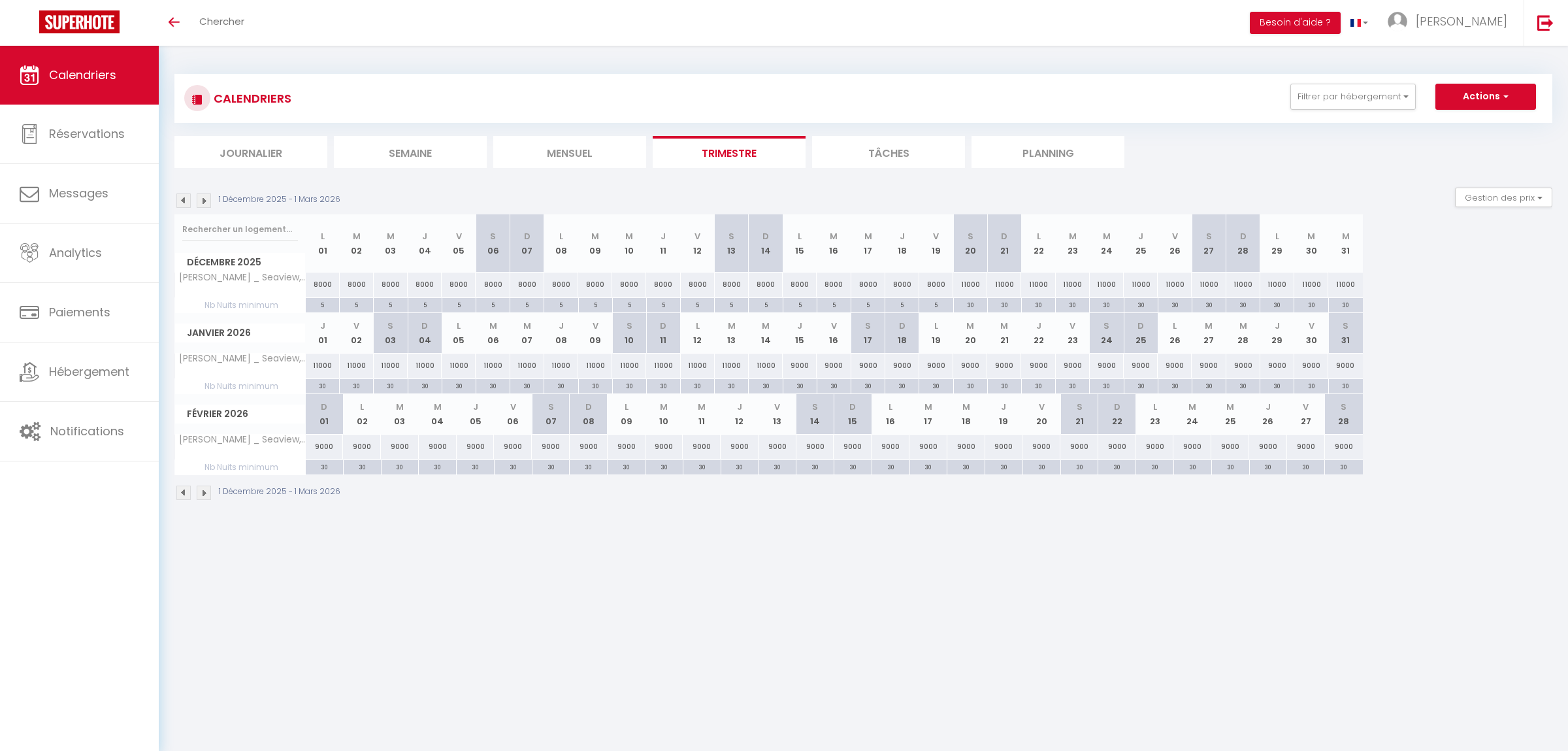
click at [1342, 287] on div "11000" at bounding box center [1345, 285] width 34 height 24
type input "11000"
type input "Mer 31 Décembre 2025"
type input "Jeu 01 Janvier 2026"
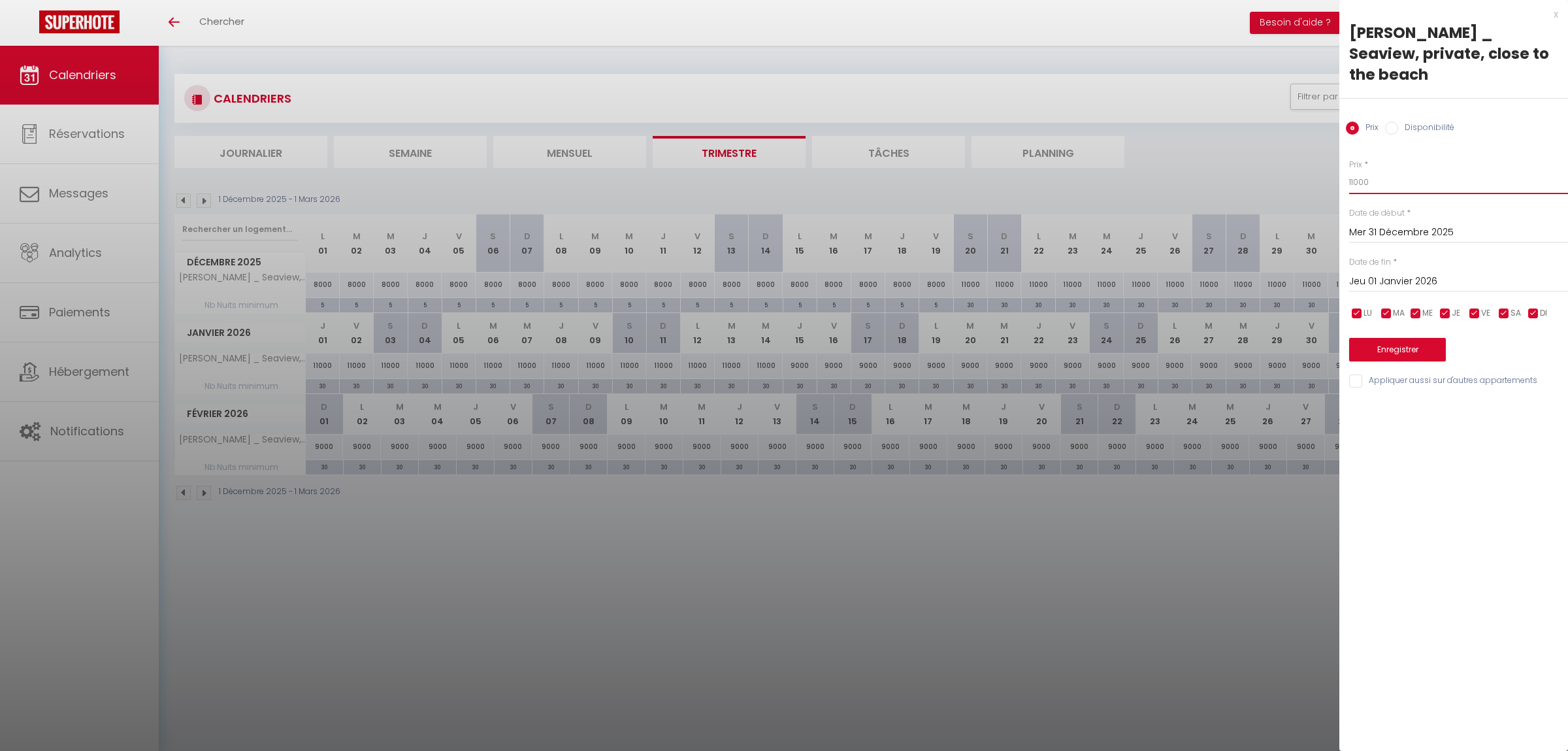
click at [1380, 171] on input "11000" at bounding box center [1458, 182] width 219 height 23
type input "13000"
click at [1415, 338] on button "Enregistrer" at bounding box center [1397, 349] width 97 height 23
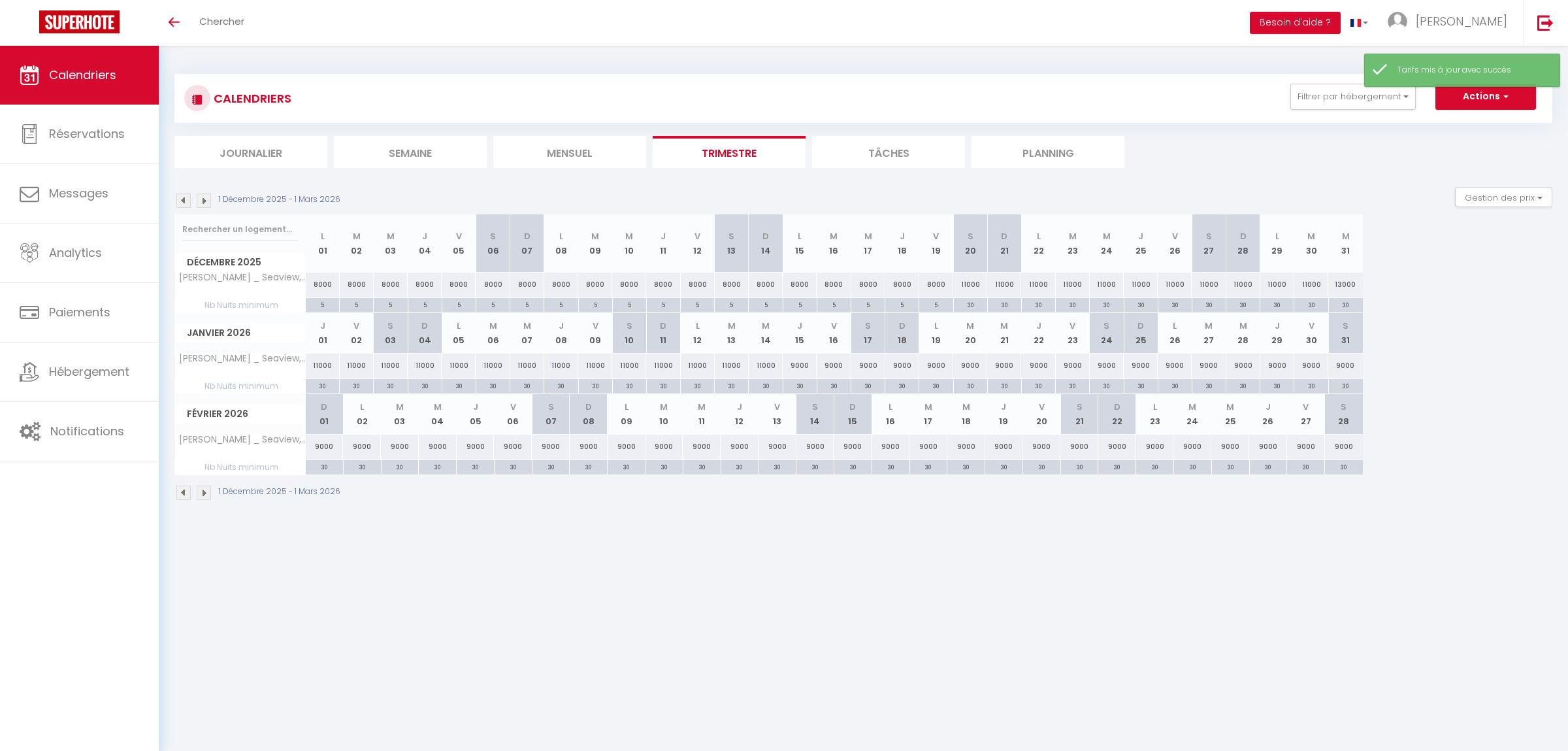
click at [973, 307] on div "30" at bounding box center [970, 304] width 34 height 13
type input "30"
type input "[DATE]"
type input "Dim 21 Décembre 2025"
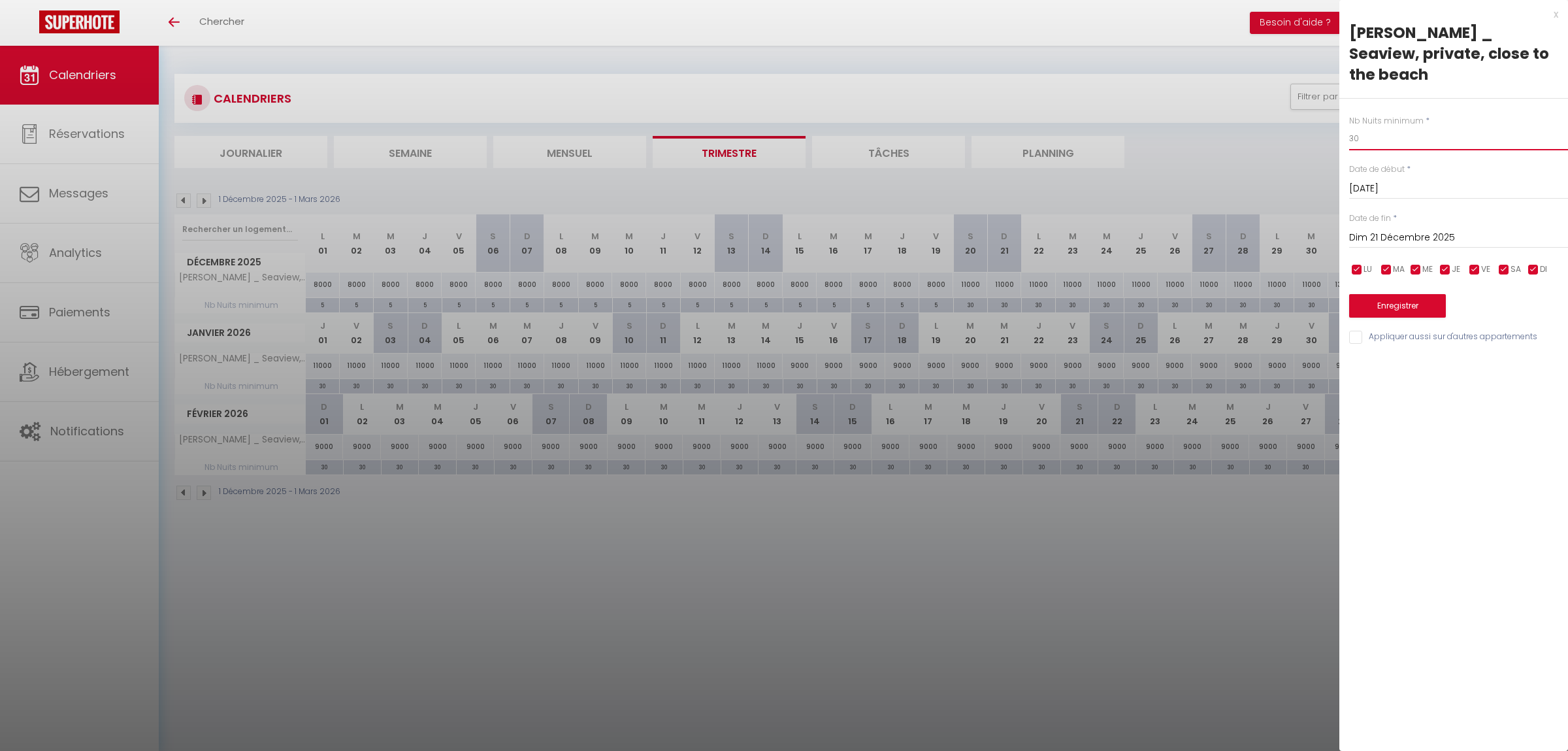
click at [1378, 127] on input "30" at bounding box center [1458, 138] width 219 height 23
type input "10"
click at [1402, 229] on input "Dim 21 Décembre 2025" at bounding box center [1458, 237] width 219 height 17
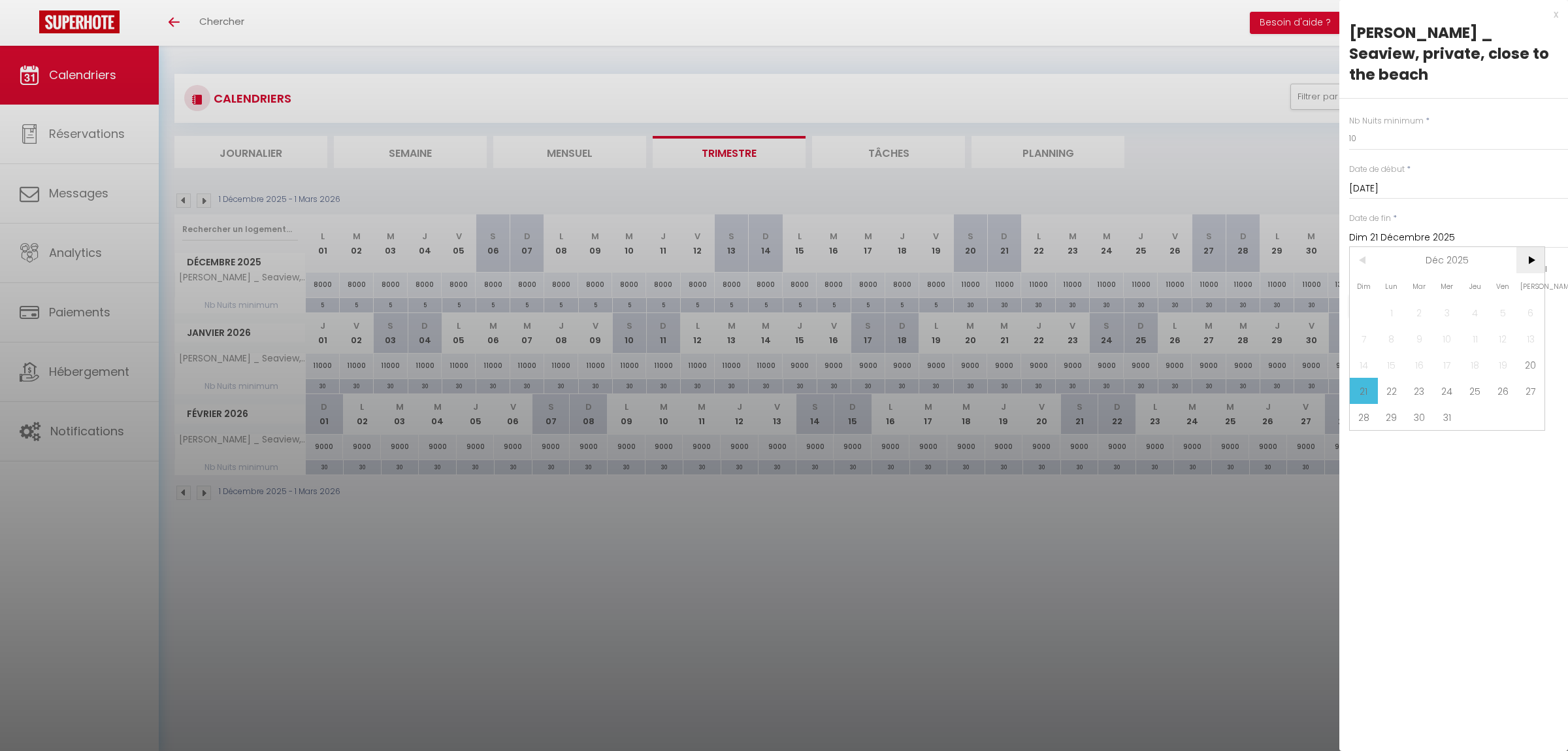
click at [1536, 247] on span ">" at bounding box center [1531, 260] width 28 height 26
click at [1499, 352] on span "16" at bounding box center [1503, 365] width 28 height 26
type input "Ven 16 Janvier 2026"
click at [1391, 294] on button "Enregistrer" at bounding box center [1397, 305] width 97 height 23
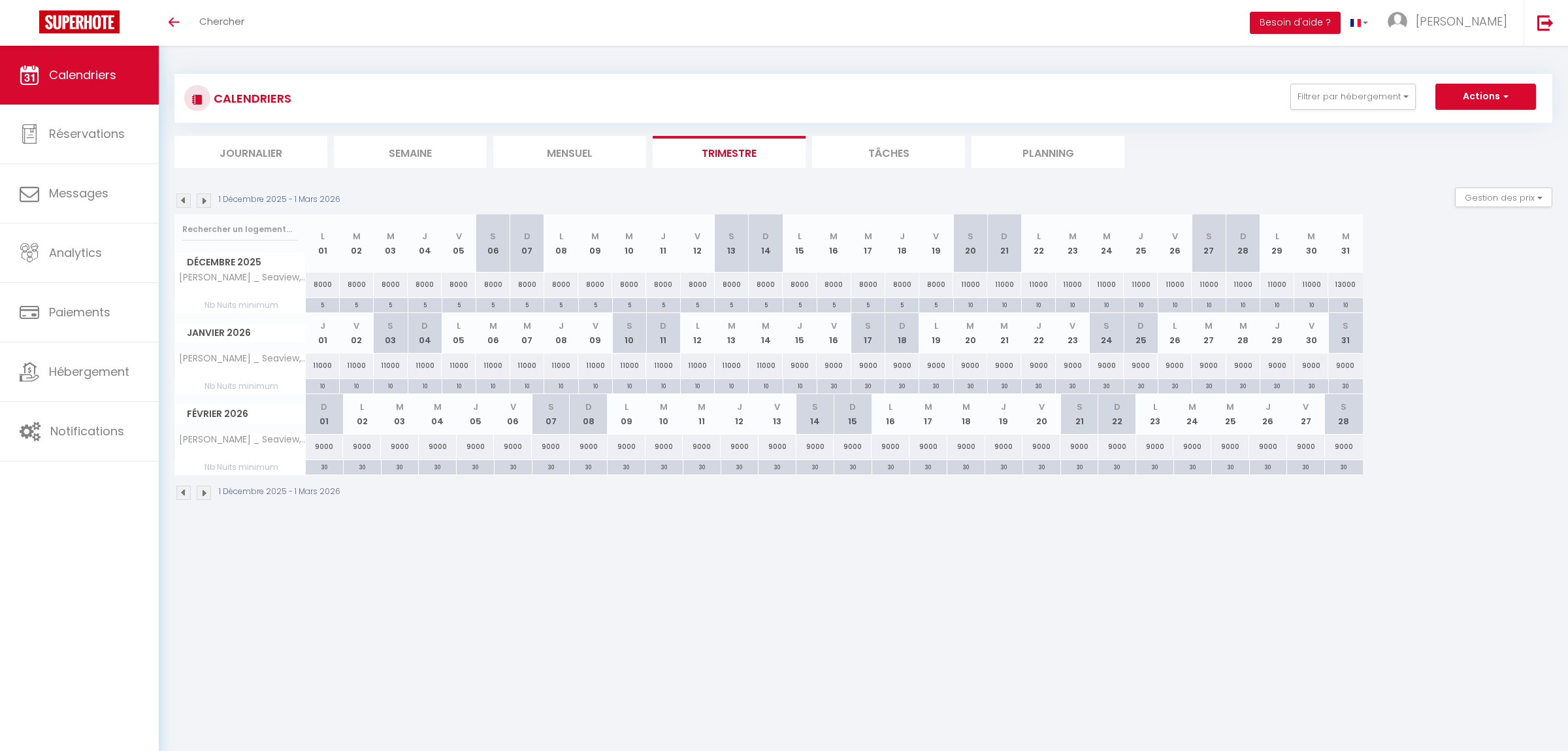
click at [832, 389] on div "30" at bounding box center [834, 385] width 34 height 13
type input "30"
type input "Ven 16 Janvier 2026"
type input "[DATE]"
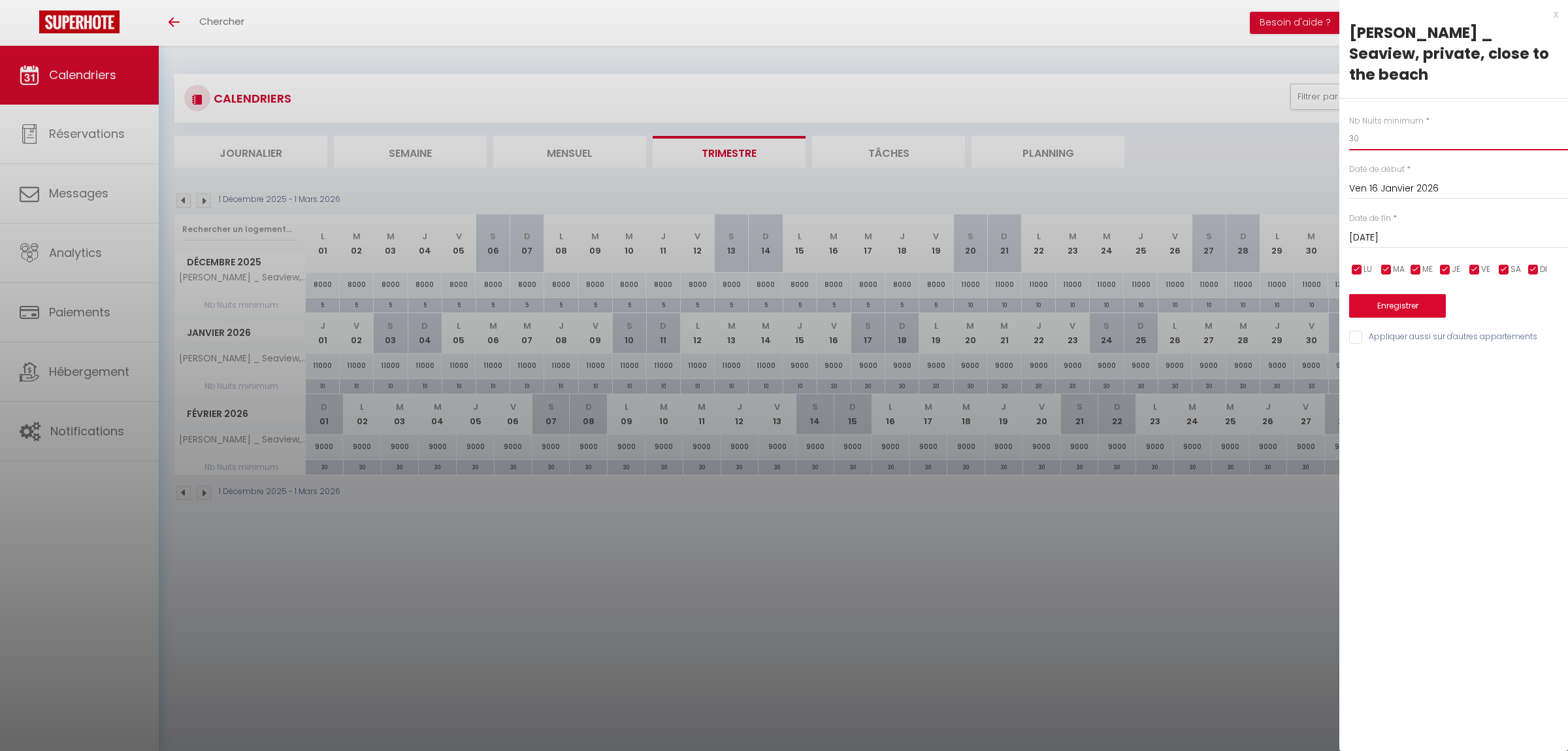
click at [1378, 127] on input "30" at bounding box center [1458, 138] width 219 height 23
type input "5"
click at [1413, 229] on input "[DATE]" at bounding box center [1458, 237] width 219 height 17
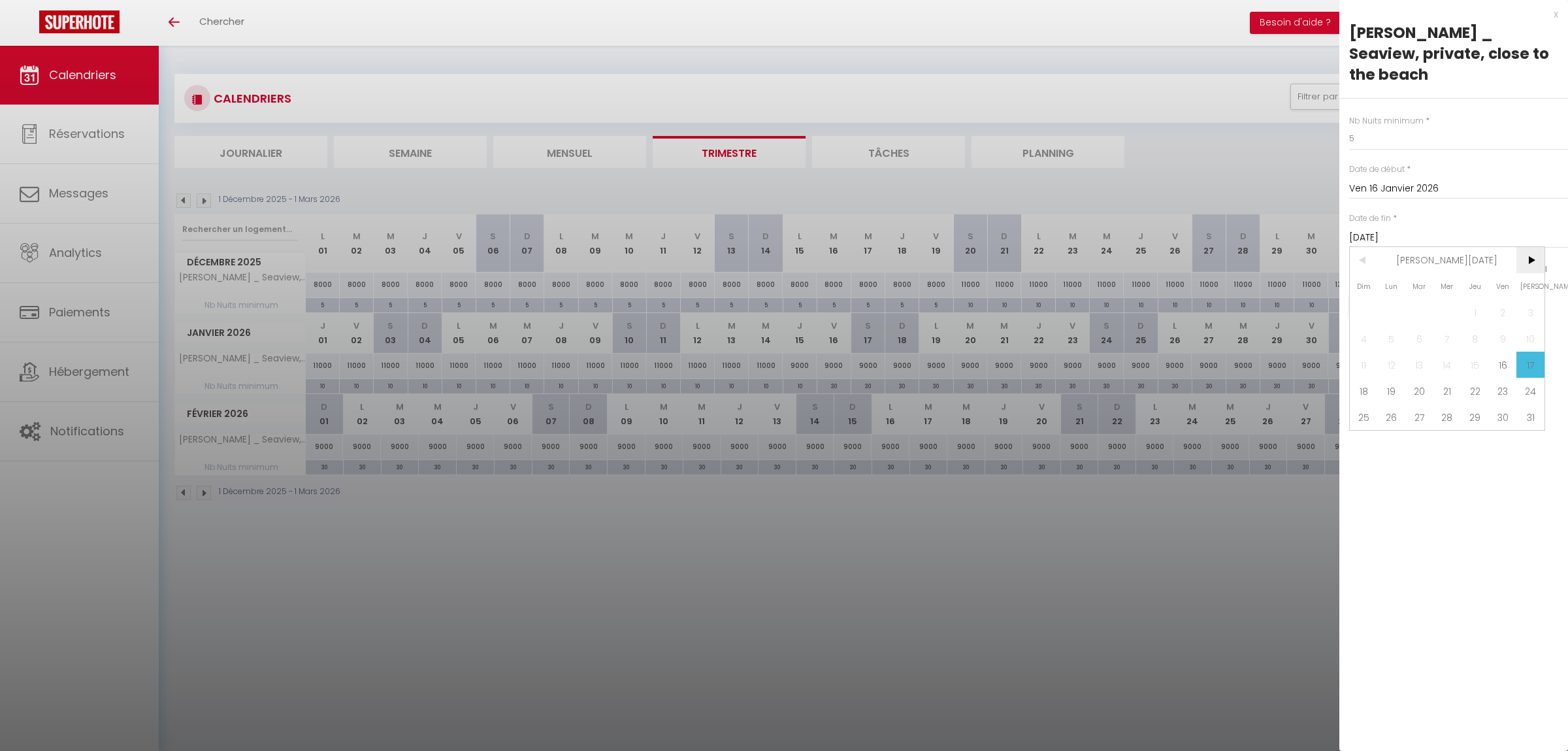
click at [1542, 247] on span ">" at bounding box center [1531, 260] width 28 height 26
click at [1545, 264] on span "DI" at bounding box center [1543, 270] width 7 height 13
checkbox input "false"
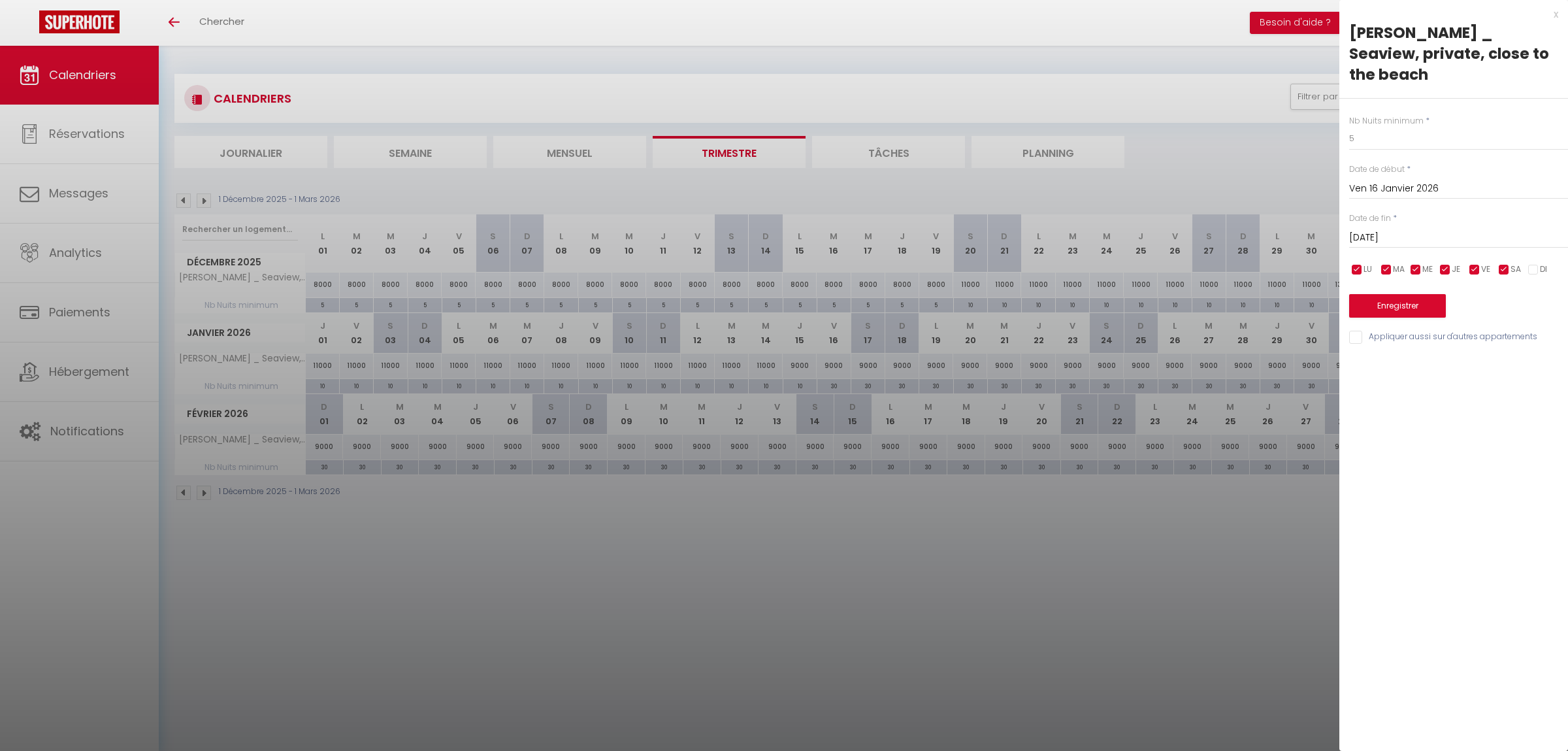
click at [1462, 229] on input "[DATE]" at bounding box center [1458, 237] width 219 height 17
click at [1528, 247] on span ">" at bounding box center [1531, 260] width 28 height 26
click at [1508, 300] on span "1" at bounding box center [1503, 312] width 28 height 26
type input "Ven 01 Mai 2026"
click at [1394, 294] on button "Enregistrer" at bounding box center [1397, 305] width 97 height 23
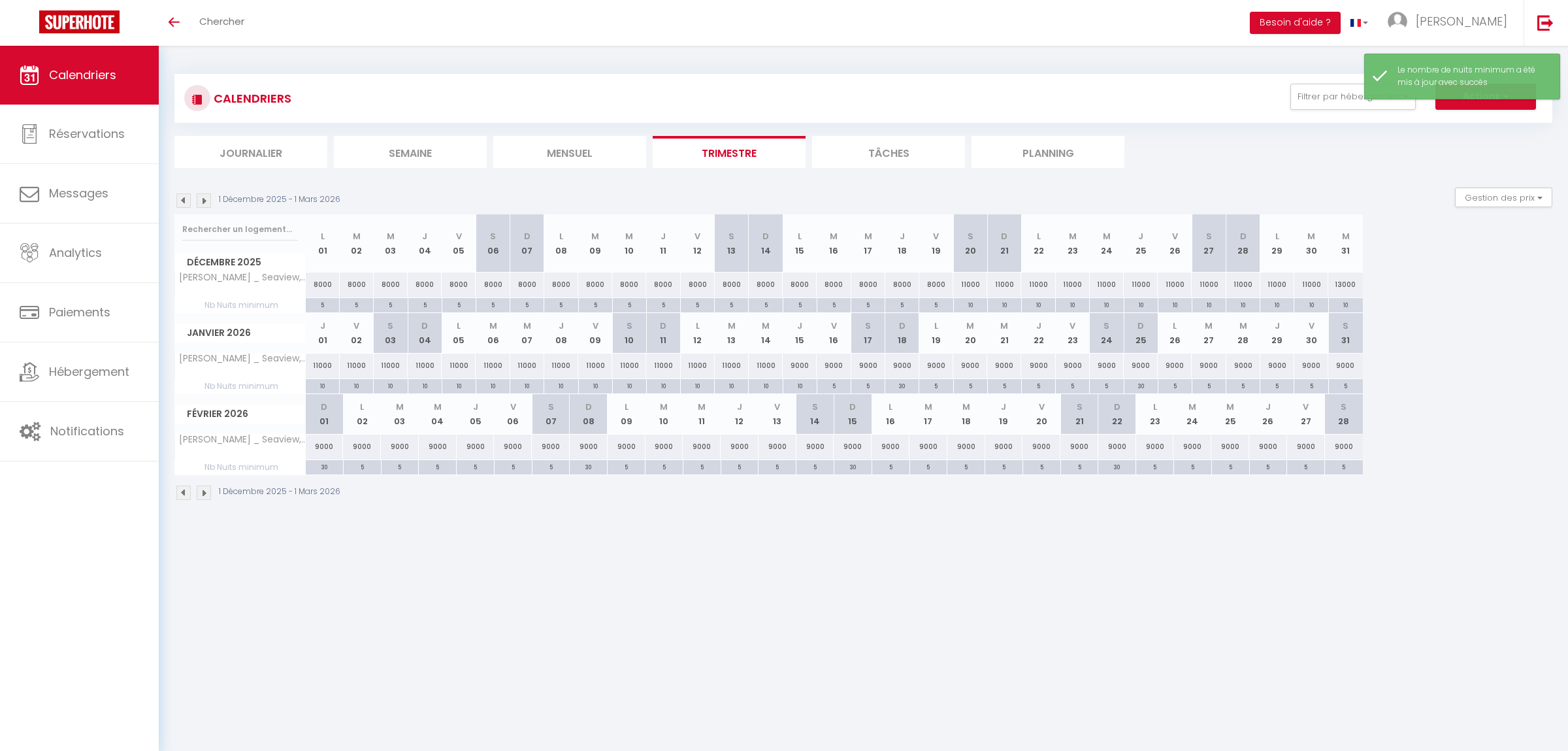
click at [903, 388] on div "30" at bounding box center [902, 385] width 34 height 13
type input "30"
type input "Dim 18 Janvier 2026"
type input "Lun 19 Janvier 2026"
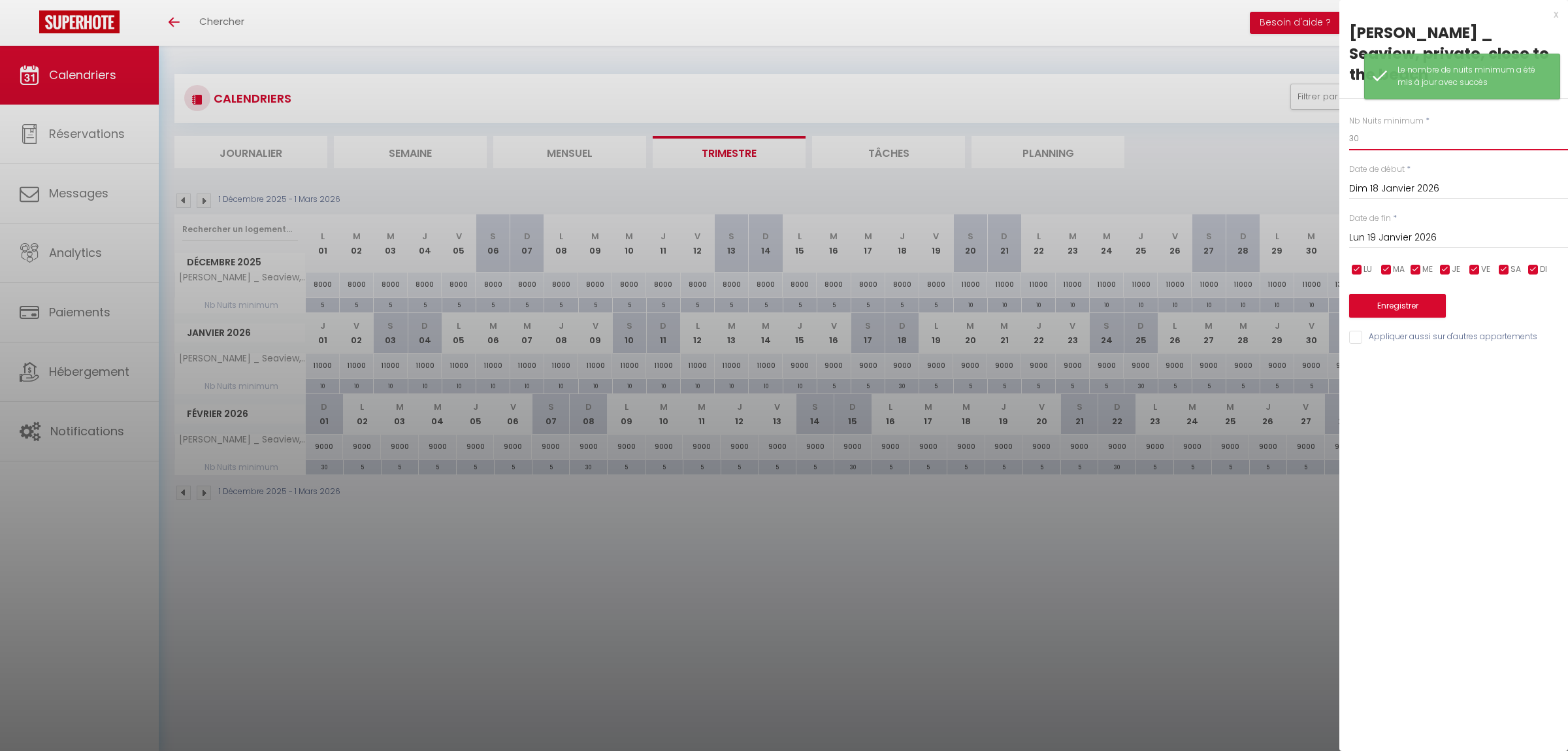
click at [1390, 127] on input "30" at bounding box center [1458, 138] width 219 height 23
type input "5"
click at [1414, 298] on div "Nb Nuits minimum * 5 Date de début * [DATE] < [PERSON_NAME][DATE] > Dim Lun Mar…" at bounding box center [1453, 222] width 228 height 247
click at [1414, 294] on button "Enregistrer" at bounding box center [1397, 305] width 97 height 23
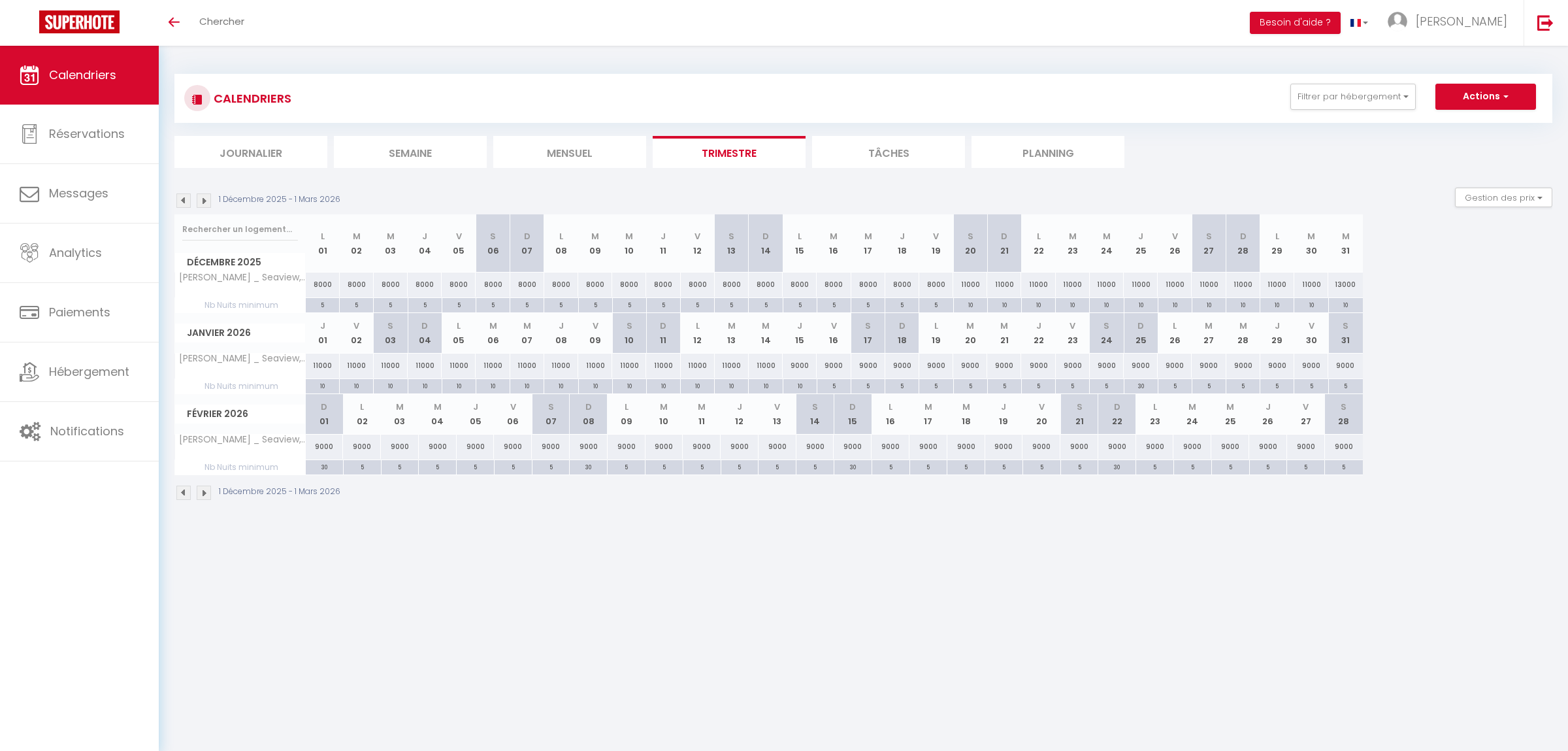
click at [969, 302] on div "10" at bounding box center [970, 304] width 34 height 13
type input "10"
type input "[DATE]"
type input "Dim 21 Décembre 2025"
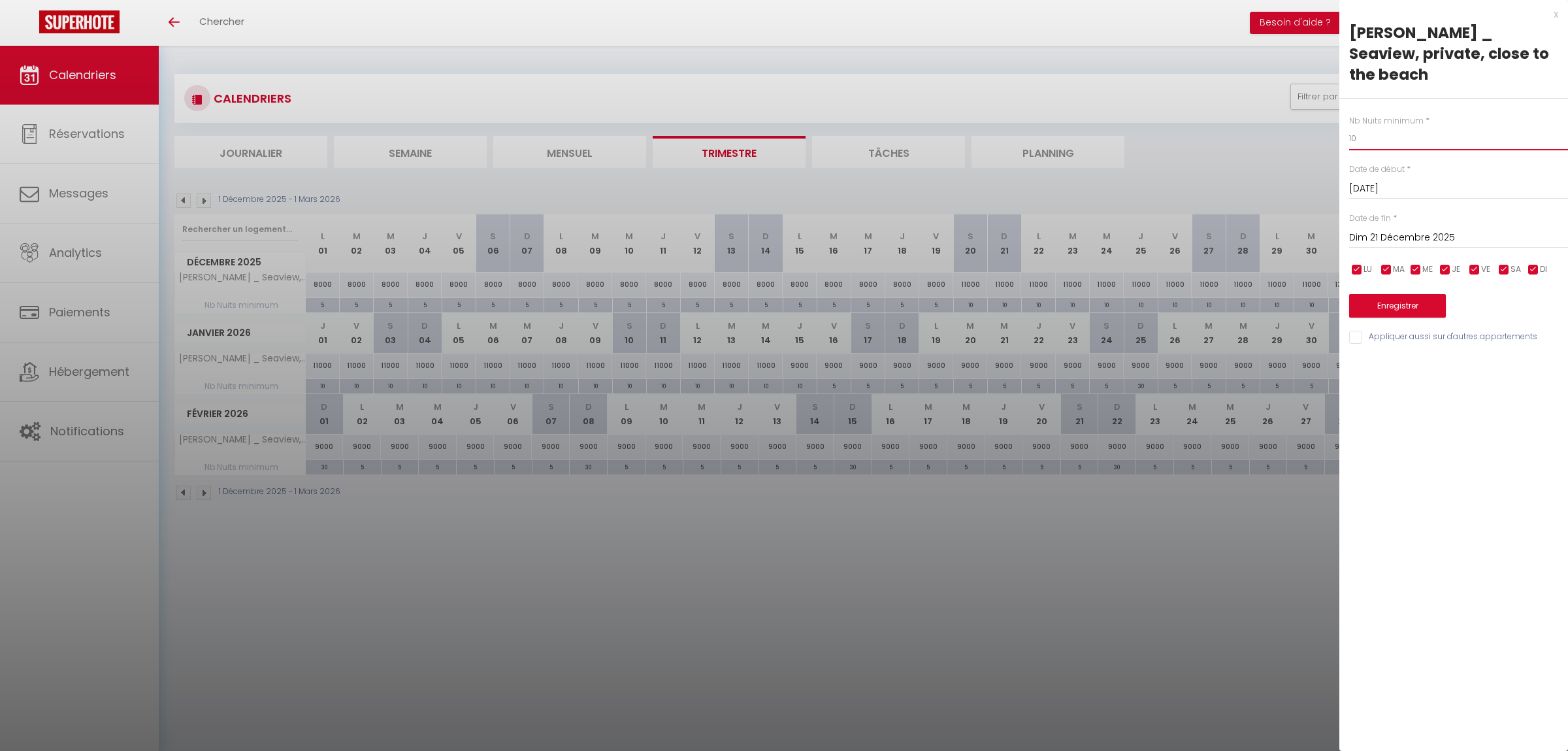
click at [1418, 127] on input "10" at bounding box center [1458, 138] width 219 height 23
click at [1183, 546] on div at bounding box center [784, 375] width 1568 height 751
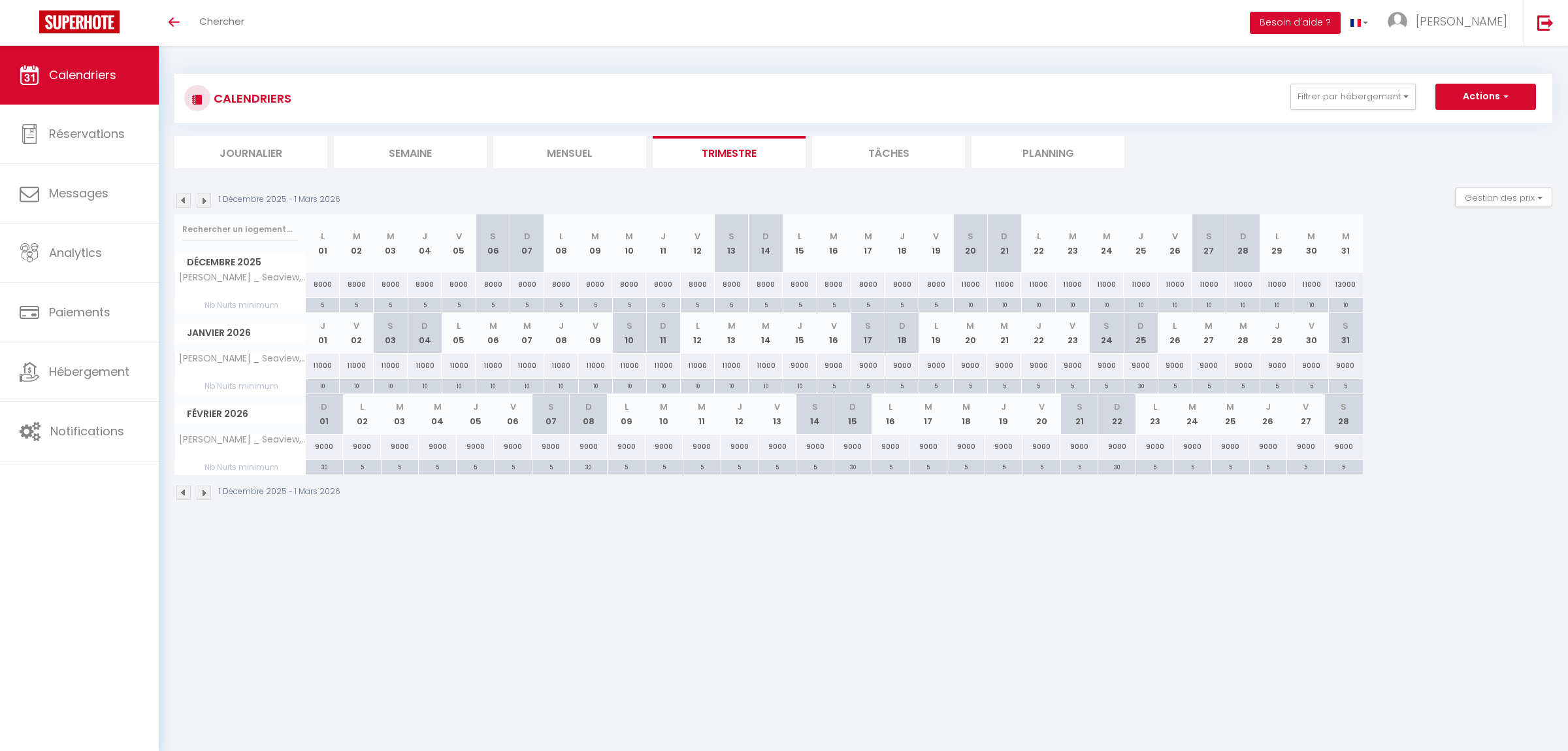
click at [967, 283] on div "11000" at bounding box center [969, 285] width 34 height 24
type input "11000"
type input "[DATE]"
type input "Dim 21 Décembre 2025"
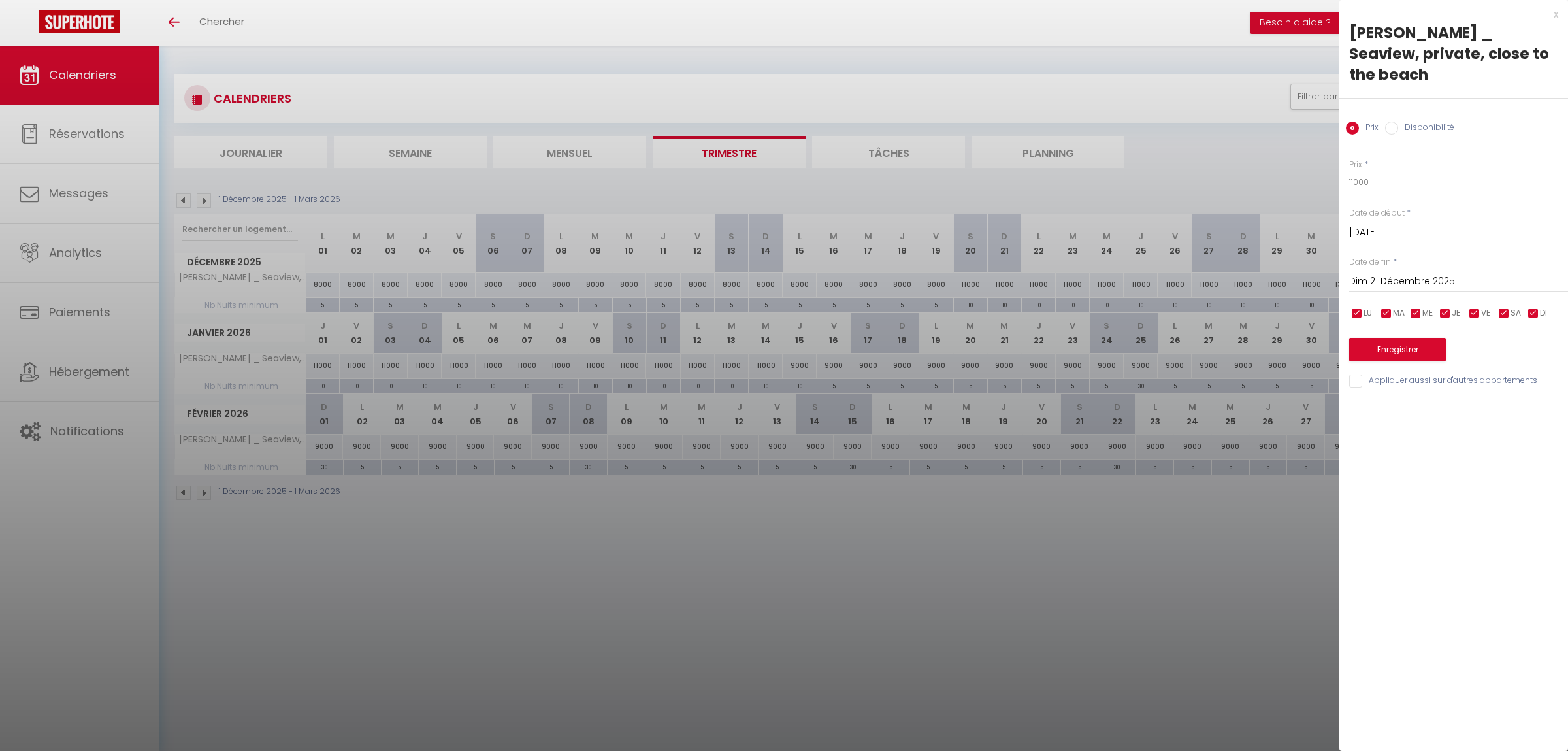
click at [1376, 174] on div "Prix * 11000 Statut * Disponible Indisponible Date de début * [DATE] < [DATE] >…" at bounding box center [1453, 266] width 228 height 247
click at [1376, 171] on input "11000" at bounding box center [1458, 182] width 219 height 23
type input "12000"
click at [1377, 273] on input "Dim 21 Décembre 2025" at bounding box center [1458, 282] width 219 height 17
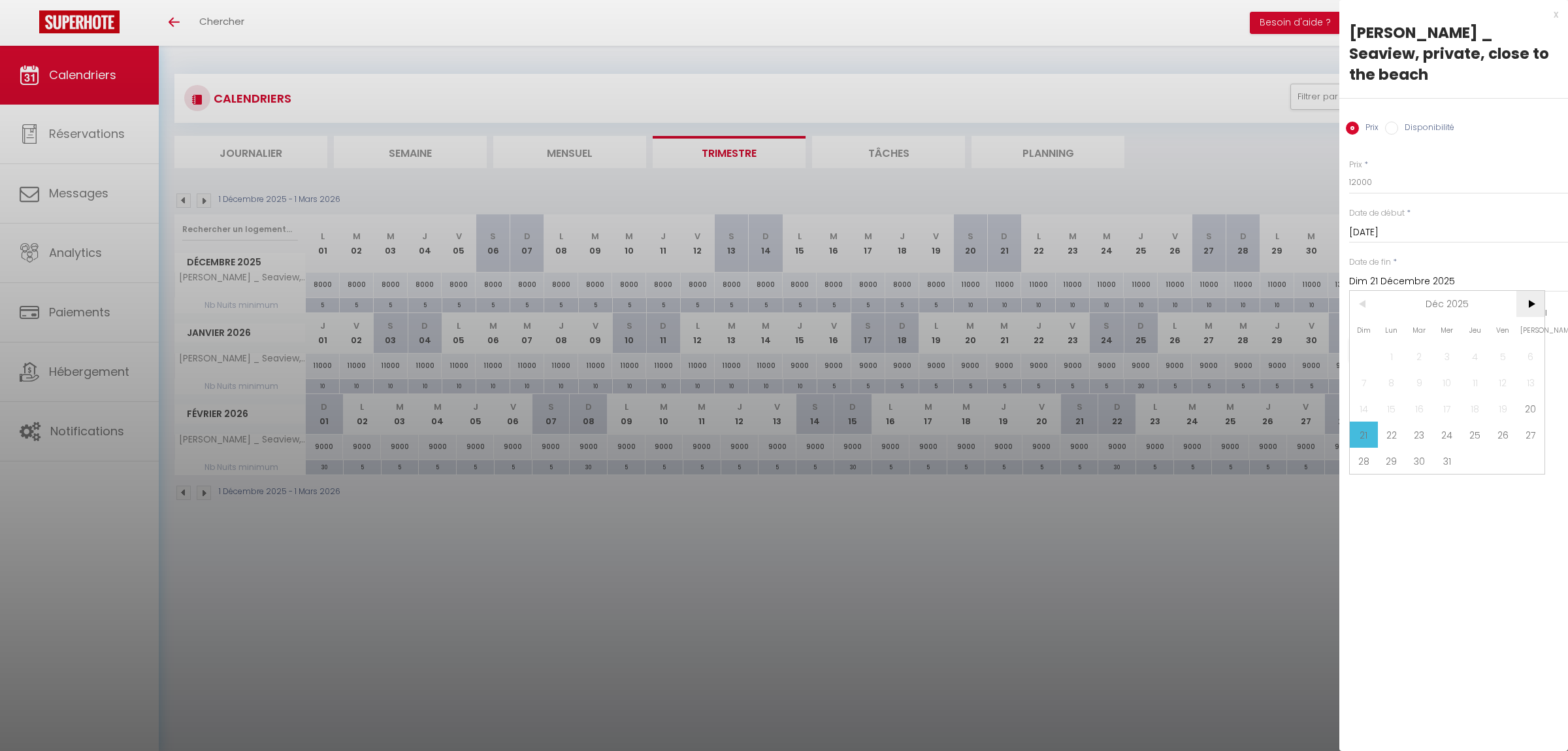
click at [1531, 291] on span ">" at bounding box center [1531, 303] width 28 height 26
click at [1499, 395] on span "16" at bounding box center [1503, 408] width 28 height 26
type input "Ven 16 Janvier 2026"
click at [1426, 338] on button "Enregistrer" at bounding box center [1397, 349] width 97 height 23
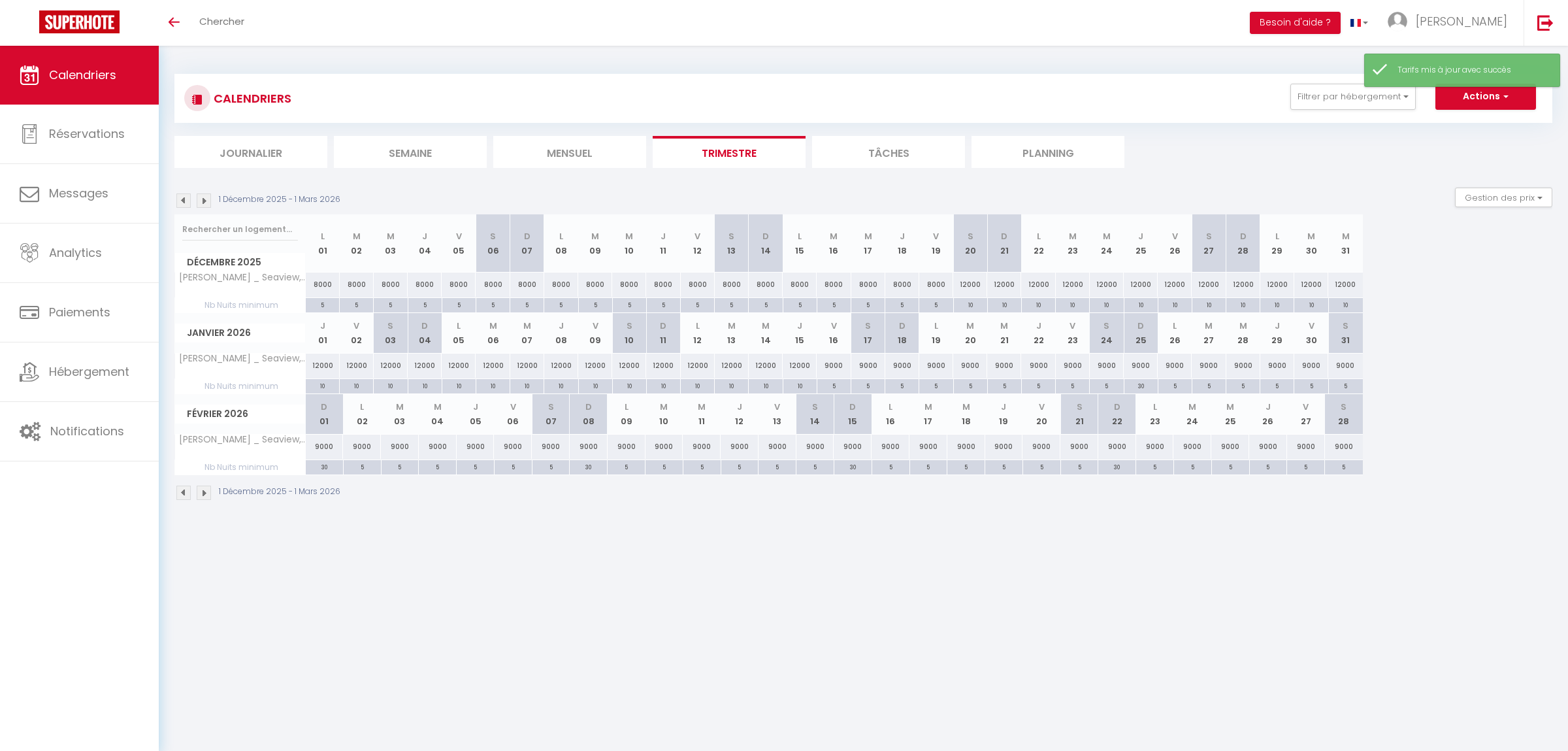
click at [1345, 280] on div "12000" at bounding box center [1345, 285] width 34 height 24
type input "12000"
type input "Mer 31 Décembre 2025"
type input "Jeu 01 Janvier 2026"
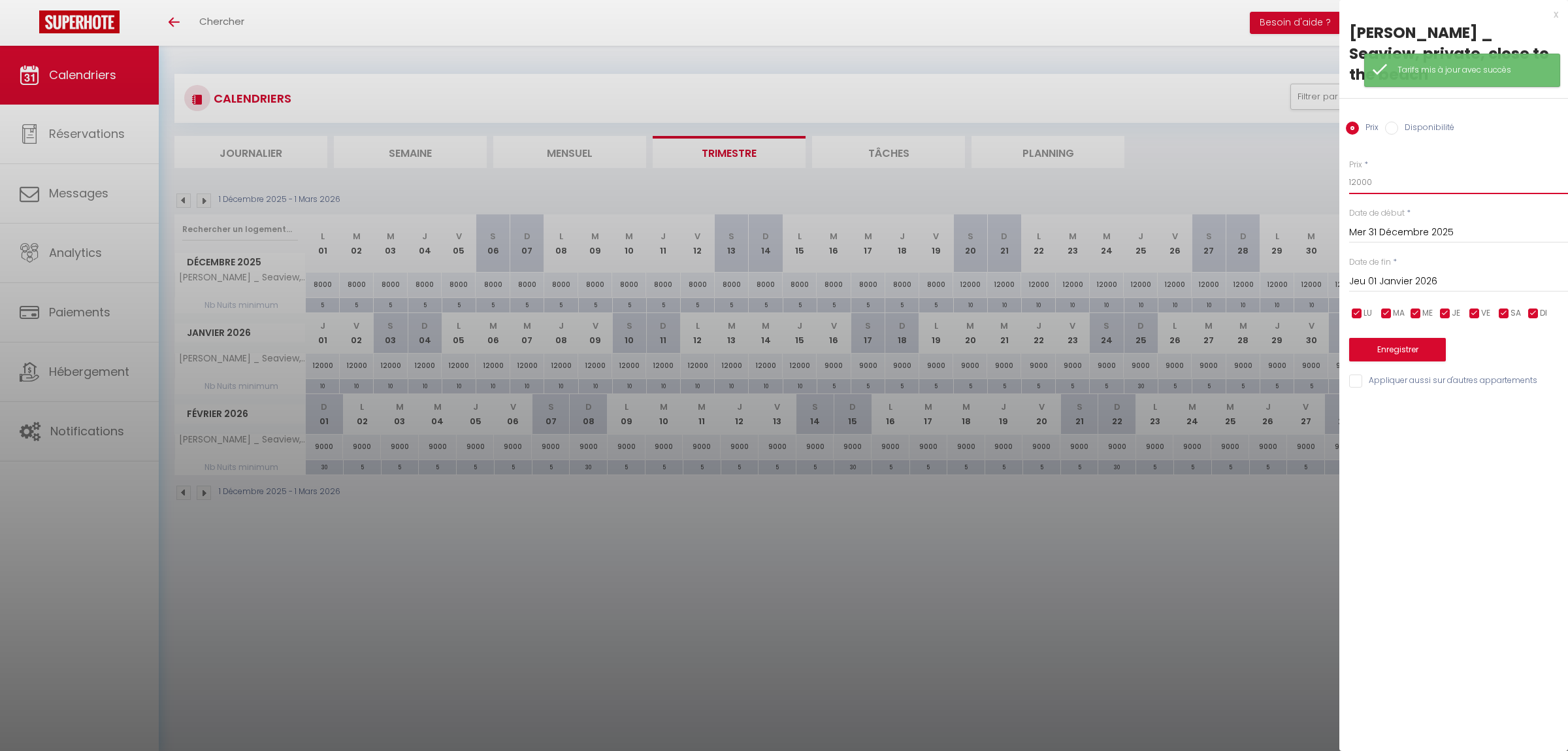
click at [1382, 171] on input "12000" at bounding box center [1458, 182] width 219 height 23
type input "15000"
click at [1397, 338] on button "Enregistrer" at bounding box center [1397, 349] width 97 height 23
